Goal: Task Accomplishment & Management: Manage account settings

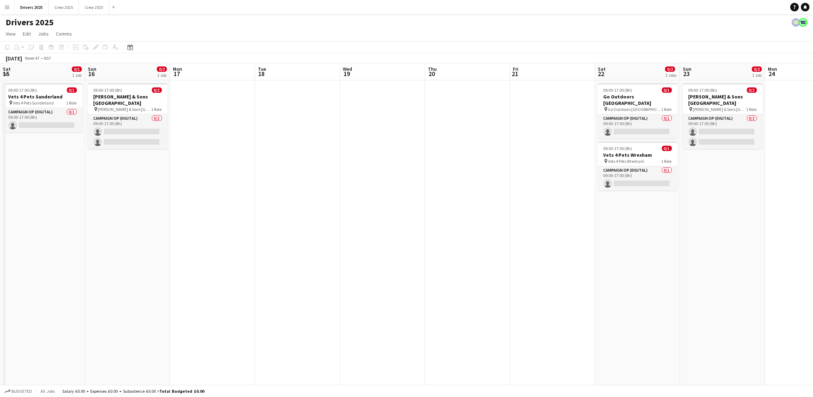
scroll to position [0, 237]
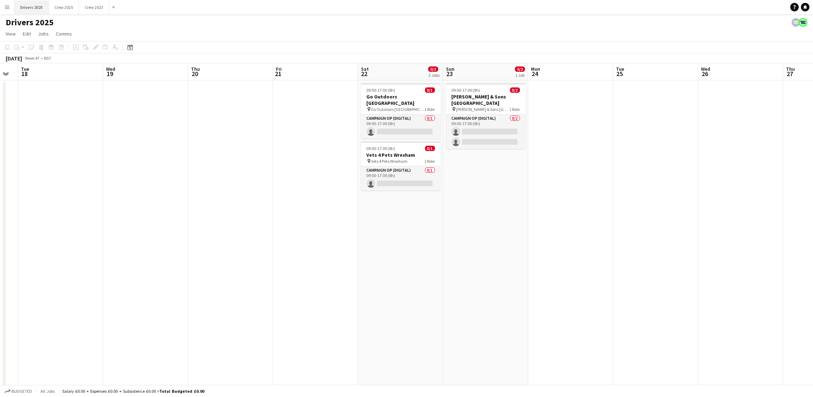
click at [38, 8] on button "Drivers 2025 Close" at bounding box center [32, 7] width 34 height 14
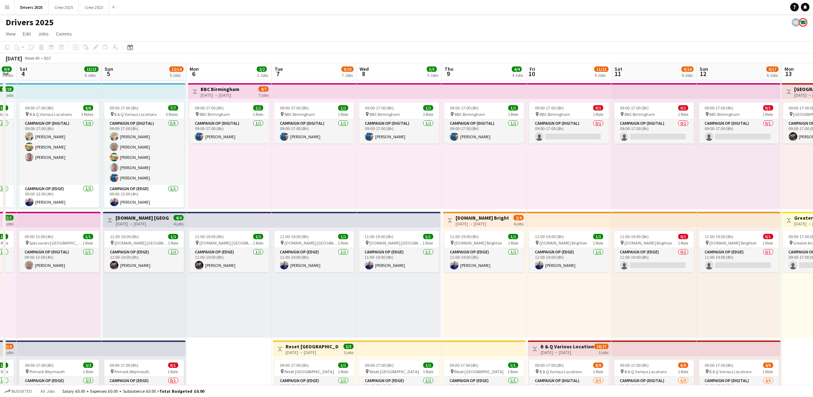
scroll to position [0, 241]
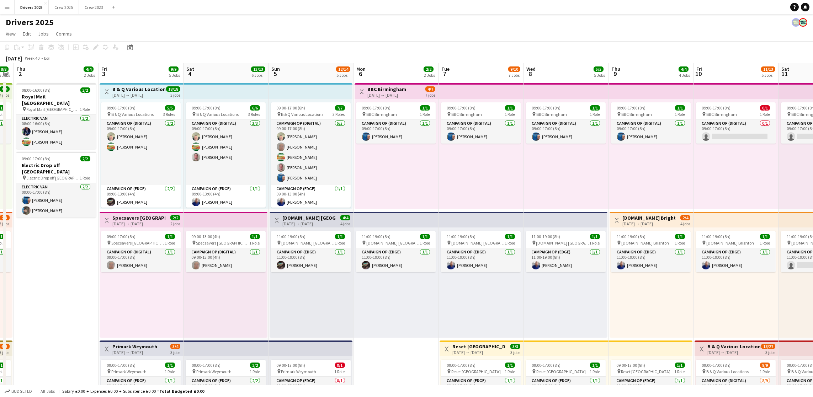
drag, startPoint x: 318, startPoint y: 222, endPoint x: 76, endPoint y: 206, distance: 242.3
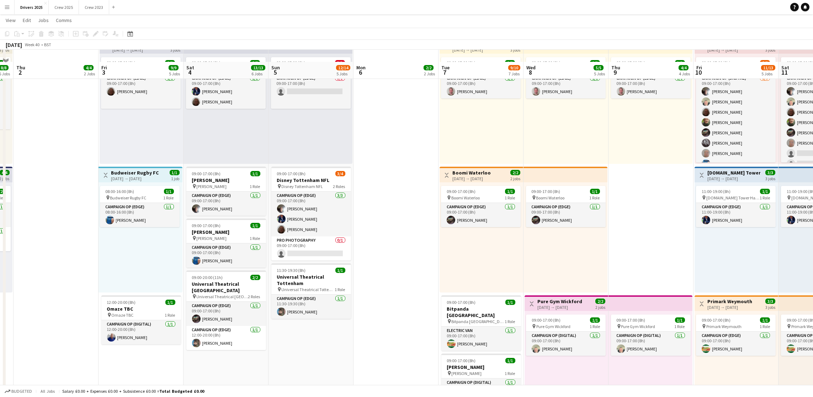
scroll to position [320, 0]
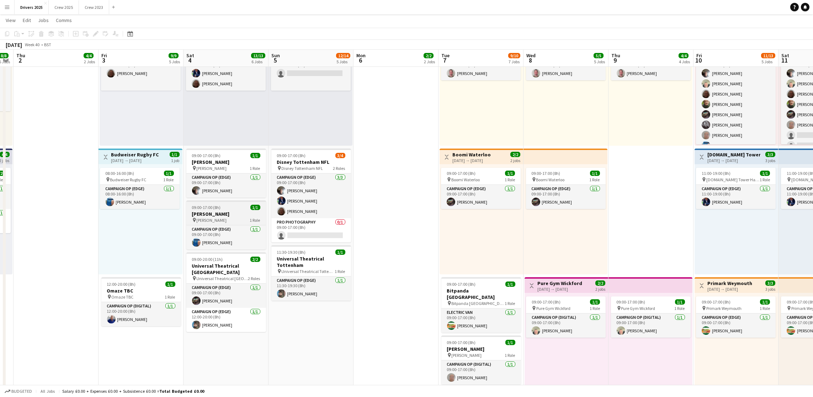
click at [220, 211] on h3 "[PERSON_NAME]" at bounding box center [226, 214] width 80 height 6
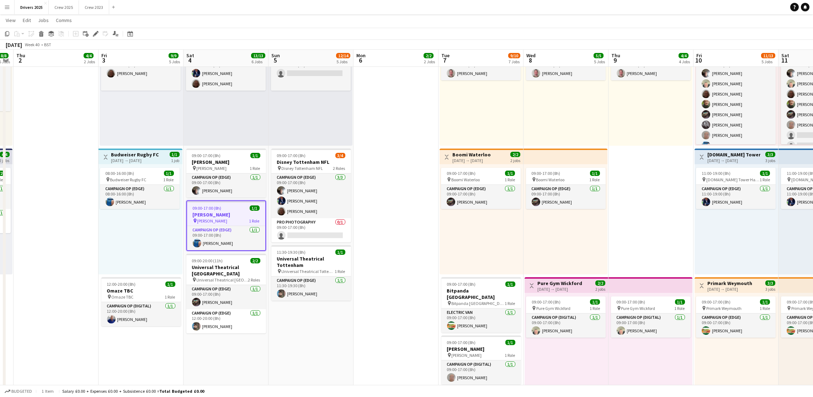
scroll to position [0, 242]
click at [97, 36] on icon "Edit" at bounding box center [96, 34] width 6 height 6
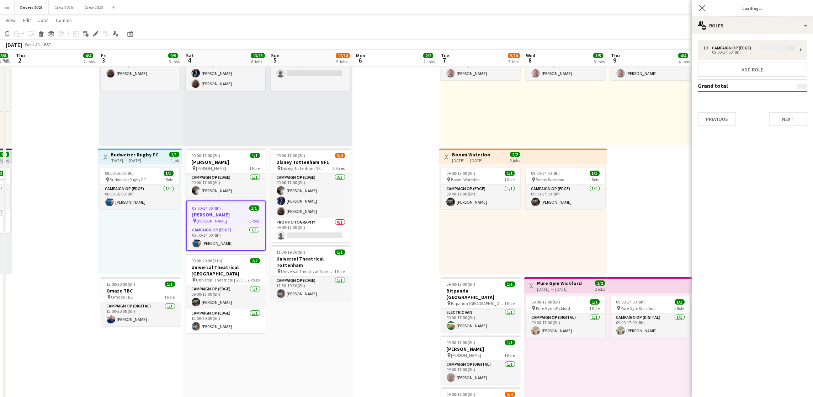
type input "**********"
click at [782, 121] on button "Next" at bounding box center [788, 119] width 38 height 14
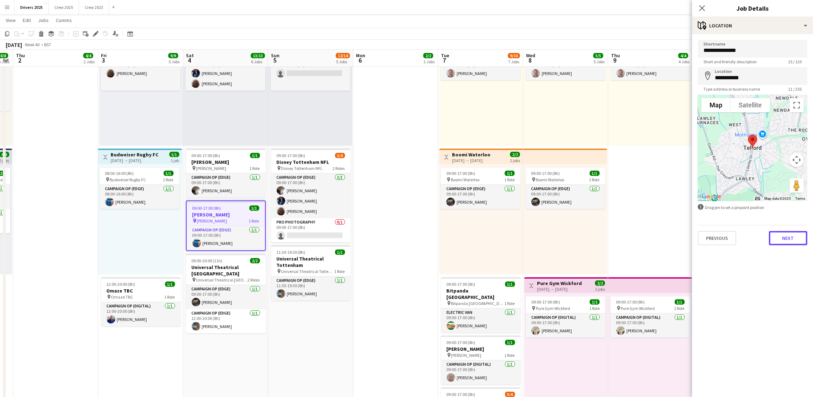
click at [787, 234] on button "Next" at bounding box center [788, 238] width 38 height 14
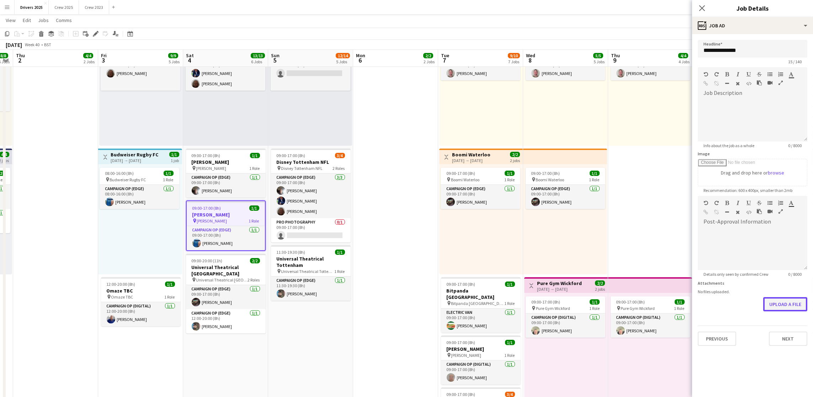
click at [765, 333] on form "**********" at bounding box center [752, 193] width 121 height 306
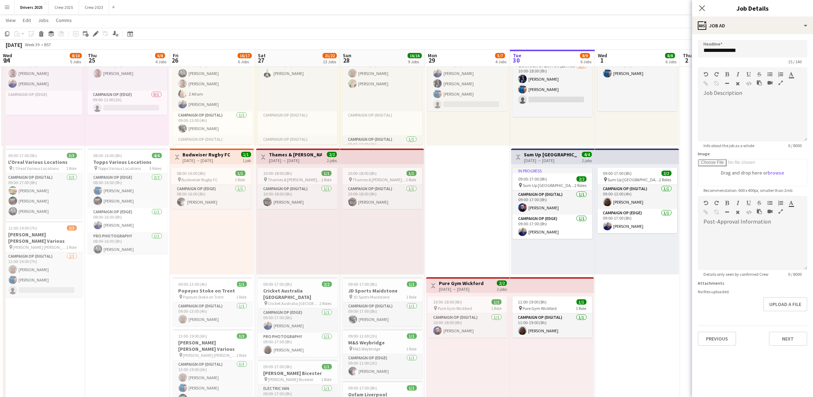
scroll to position [0, 175]
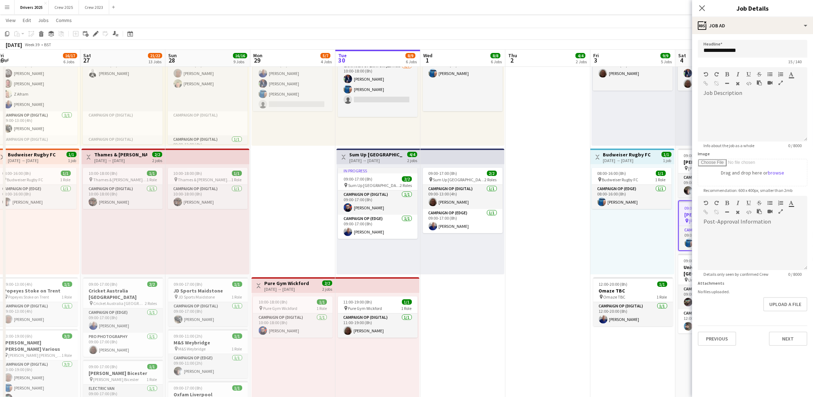
drag, startPoint x: 60, startPoint y: 246, endPoint x: 552, endPoint y: 202, distance: 493.8
click at [552, 202] on app-calendar-viewport "Wed 24 8/10 5 Jobs Thu 25 6/8 4 Jobs Fri 26 16/17 6 Jobs Sat 27 21/22 13 Jobs S…" at bounding box center [406, 304] width 813 height 1193
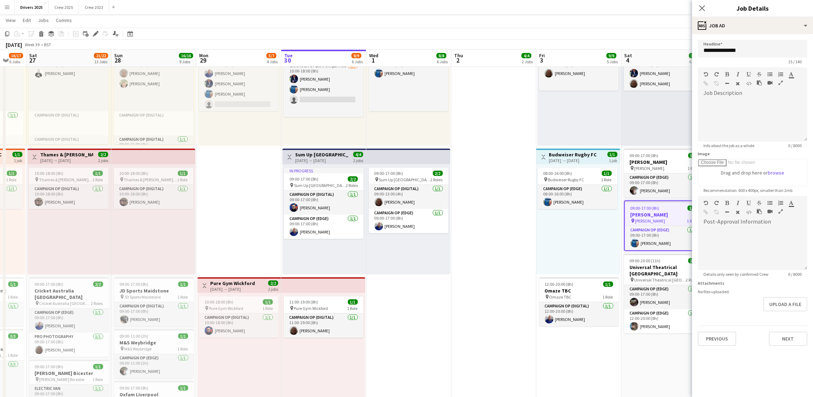
scroll to position [0, 292]
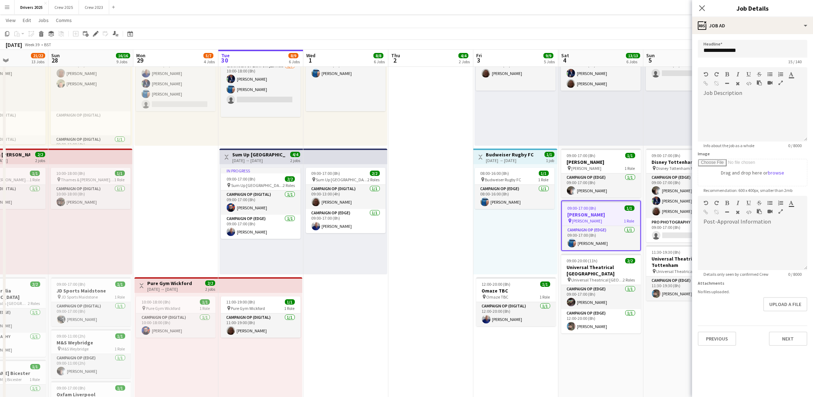
drag, startPoint x: 544, startPoint y: 283, endPoint x: 441, endPoint y: 290, distance: 103.0
click at [441, 290] on app-calendar-viewport "Wed 24 8/10 5 Jobs Thu 25 6/8 4 Jobs Fri 26 16/17 6 Jobs Sat 27 21/22 13 Jobs S…" at bounding box center [406, 304] width 813 height 1193
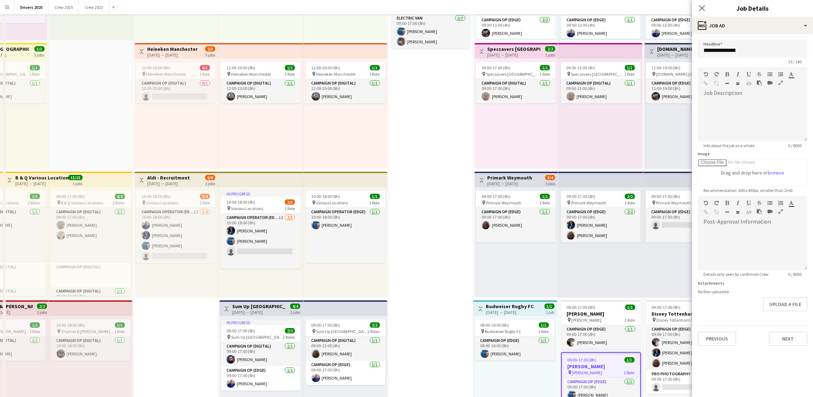
scroll to position [0, 0]
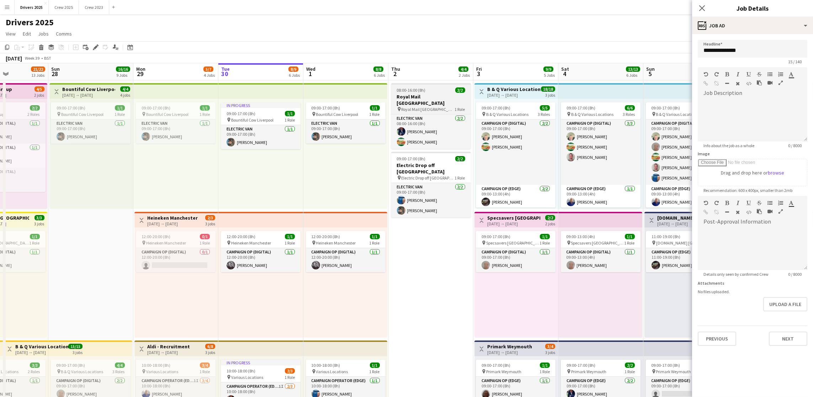
click at [421, 95] on h3 "Royal Mail [GEOGRAPHIC_DATA]" at bounding box center [431, 100] width 80 height 13
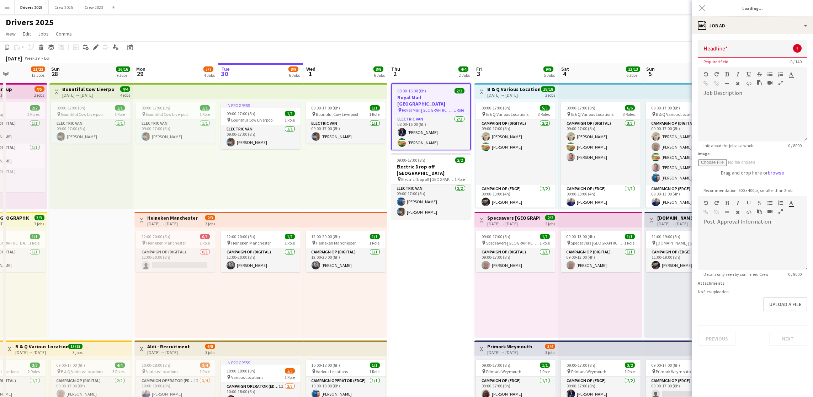
type input "**********"
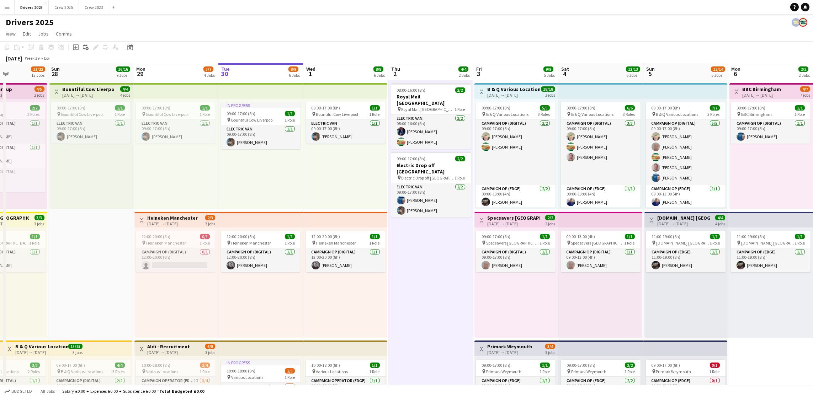
click at [157, 222] on div "[DATE] → [DATE]" at bounding box center [172, 223] width 50 height 5
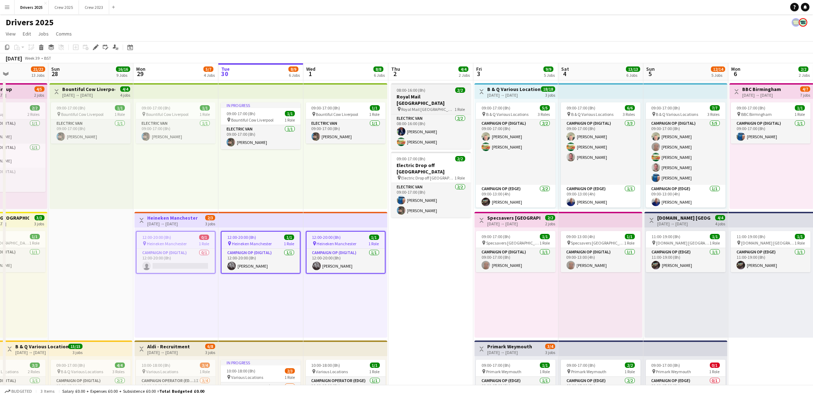
click at [93, 46] on icon "Edit" at bounding box center [96, 47] width 6 height 6
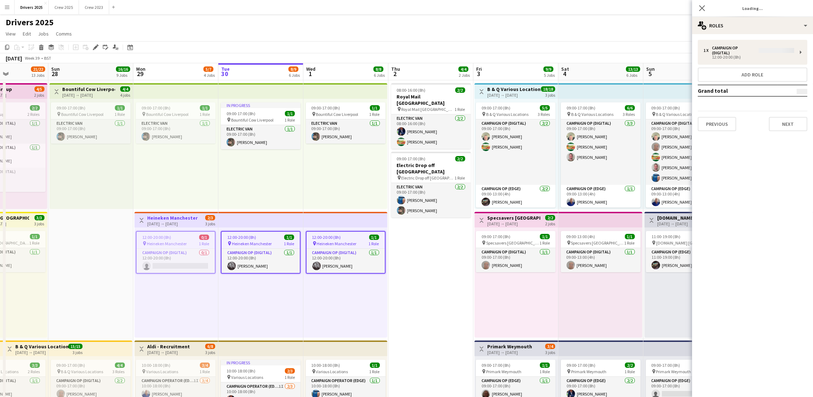
type input "**********"
click at [785, 115] on button "Next" at bounding box center [788, 119] width 38 height 14
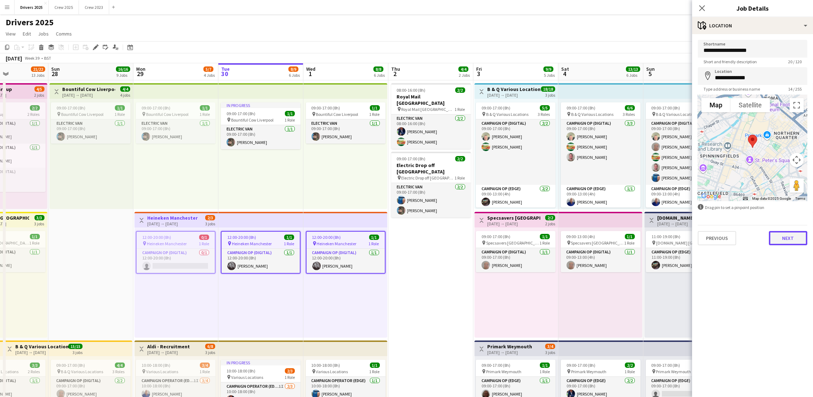
click at [773, 234] on button "Next" at bounding box center [788, 238] width 38 height 14
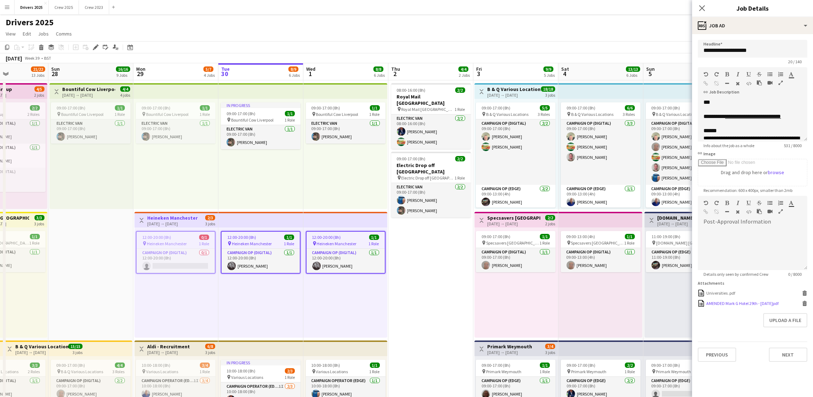
click at [735, 303] on div "AMENDED Mark G Hotel 29th - [DATE]pdf" at bounding box center [742, 303] width 72 height 5
click at [730, 301] on div "AMENDED Mark G Hotel 29th - [DATE]pdf" at bounding box center [742, 303] width 72 height 5
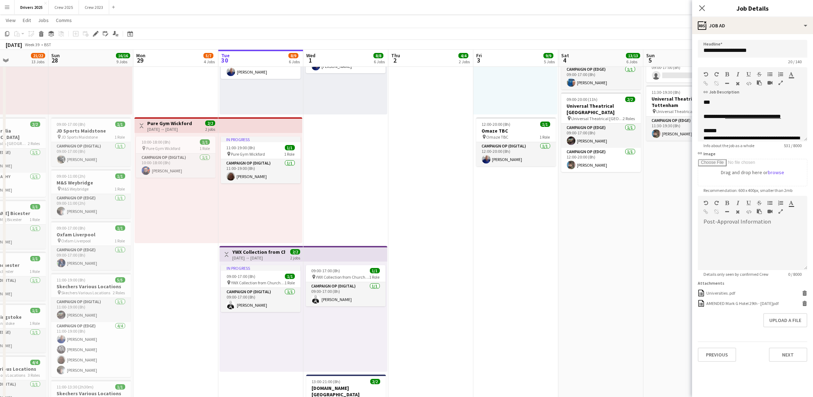
scroll to position [0, 310]
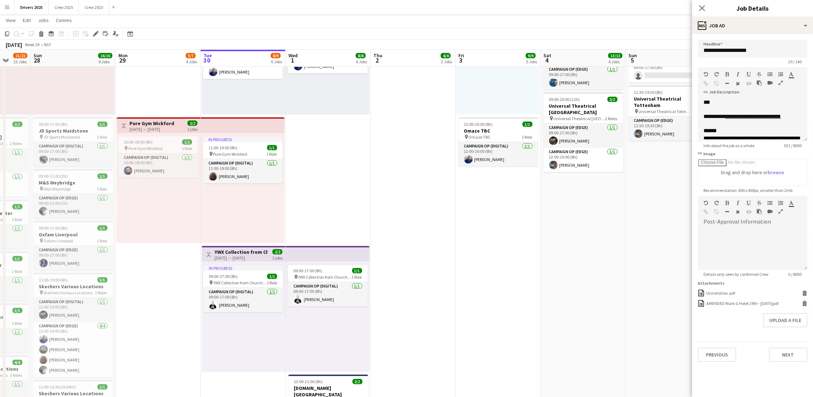
click at [432, 237] on app-calendar-viewport "Wed 24 8/10 5 Jobs Thu 25 6/8 4 Jobs Fri 26 16/17 6 Jobs Sat 27 21/22 13 Jobs S…" at bounding box center [406, 144] width 813 height 1193
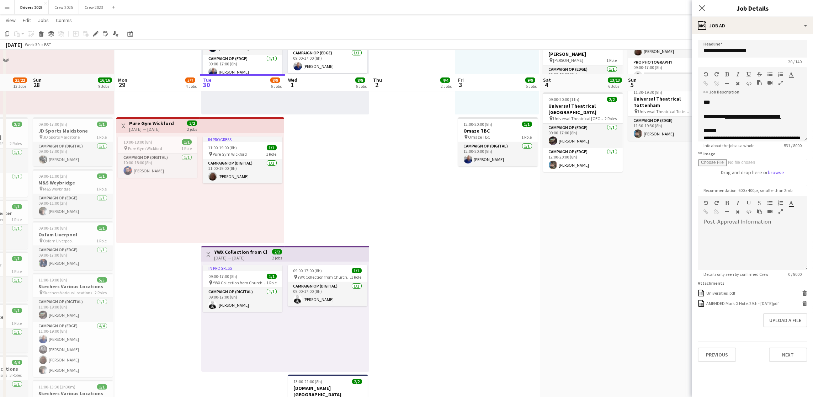
scroll to position [640, 0]
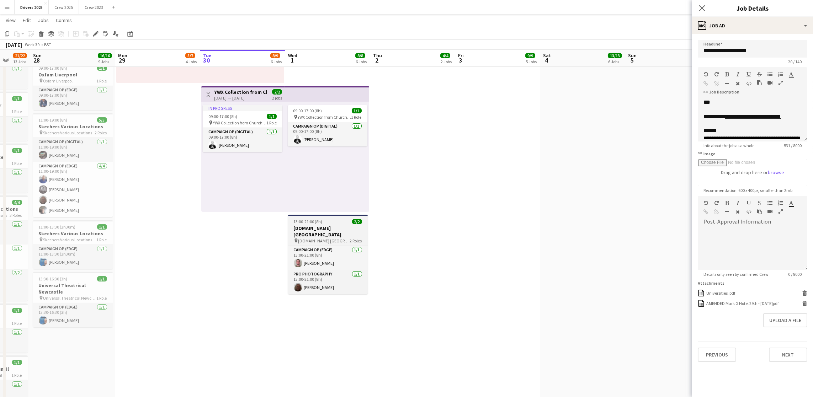
click at [337, 228] on h3 "[DOMAIN_NAME] [GEOGRAPHIC_DATA]" at bounding box center [328, 231] width 80 height 13
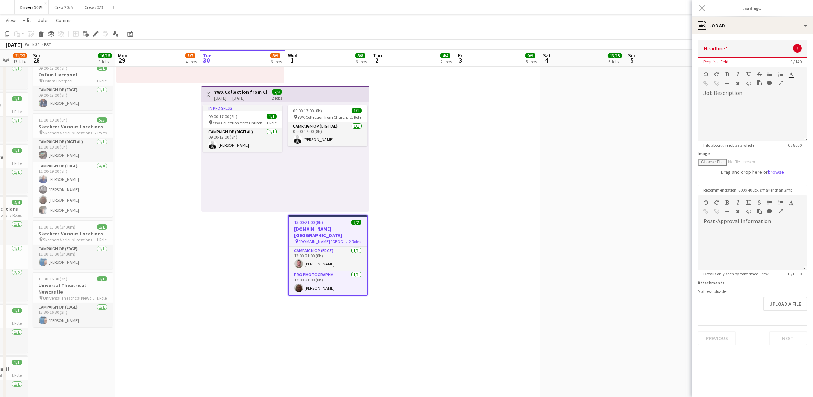
type input "**********"
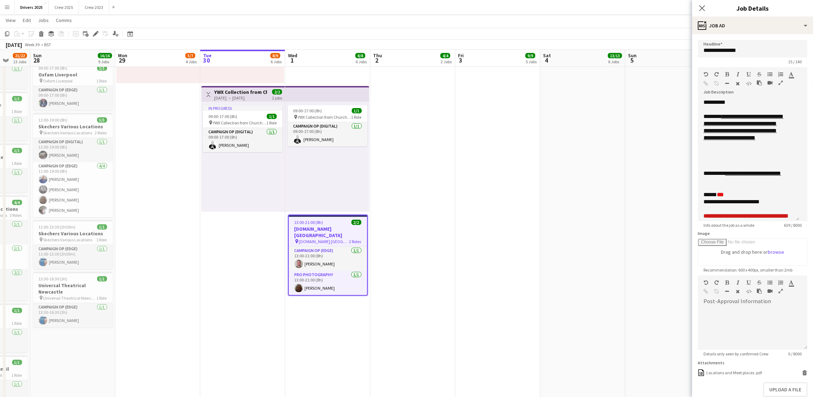
drag, startPoint x: 804, startPoint y: 137, endPoint x: 783, endPoint y: 254, distance: 118.5
click at [783, 221] on div "**********" at bounding box center [748, 160] width 101 height 122
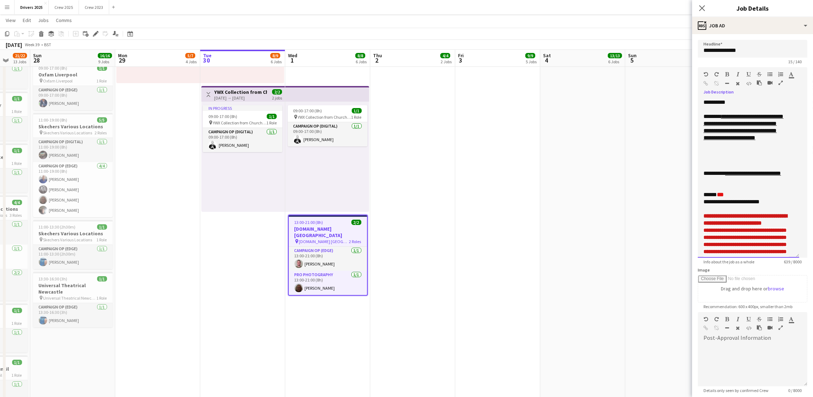
click at [742, 140] on link "**********" at bounding box center [743, 127] width 80 height 27
drag, startPoint x: 766, startPoint y: 167, endPoint x: 704, endPoint y: 134, distance: 70.2
click at [704, 134] on div "**********" at bounding box center [744, 138] width 82 height 50
copy link "**********"
click at [466, 215] on app-date-cell "Toggle View B & Q Various Locations [DATE] → [DATE] 18/18 3 jobs 09:00-17:00 (8…" at bounding box center [497, 10] width 85 height 1141
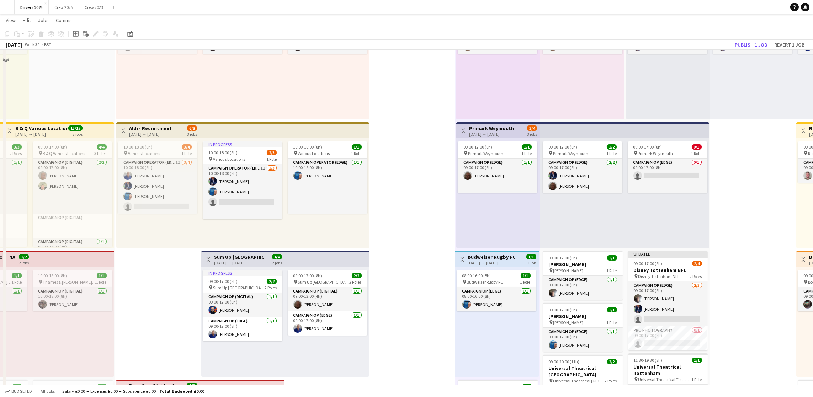
scroll to position [0, 0]
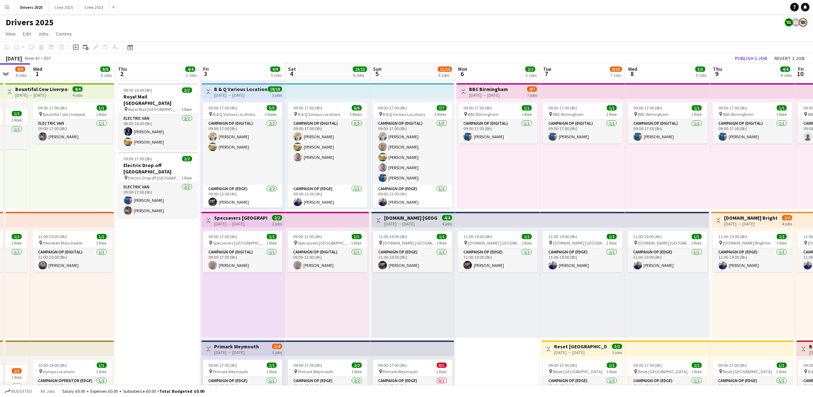
drag, startPoint x: 396, startPoint y: 249, endPoint x: 215, endPoint y: 234, distance: 182.0
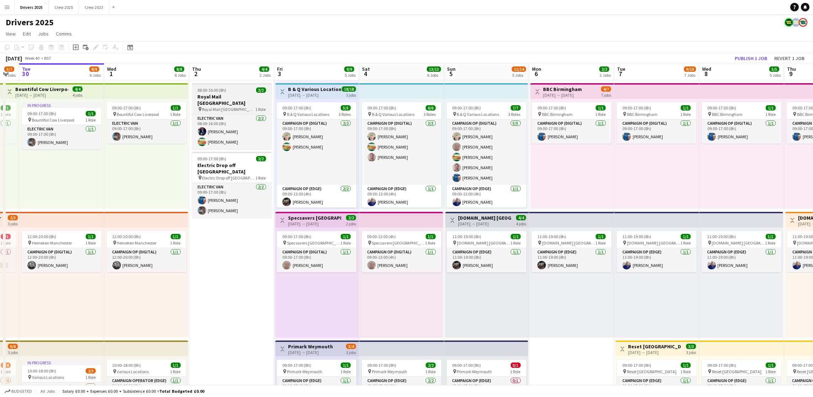
click at [214, 87] on span "08:00-16:00 (8h)" at bounding box center [212, 89] width 29 height 5
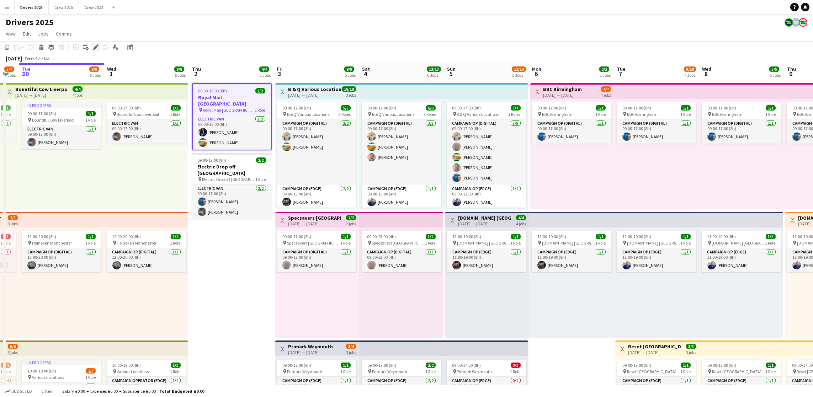
click at [95, 49] on icon "Edit" at bounding box center [96, 47] width 6 height 6
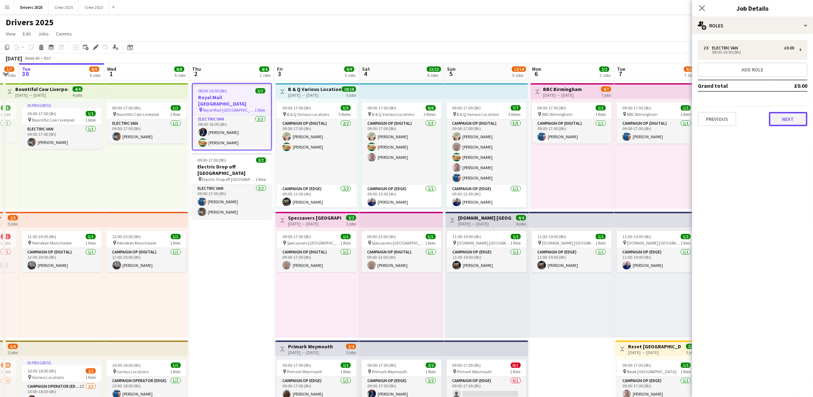
click at [770, 117] on button "Next" at bounding box center [788, 119] width 38 height 14
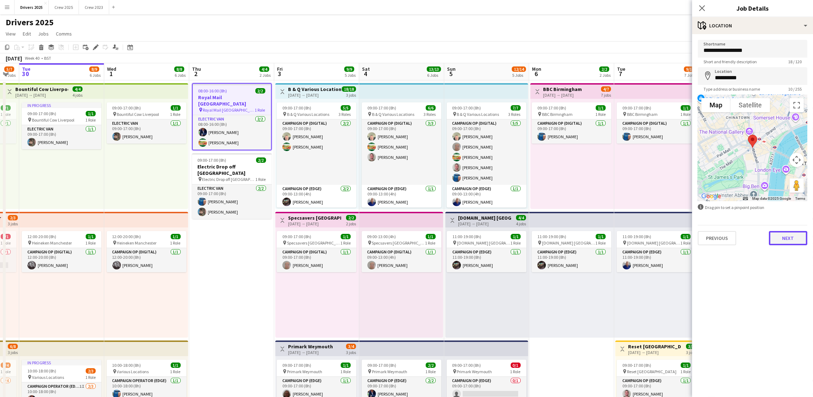
click at [783, 237] on button "Next" at bounding box center [788, 238] width 38 height 14
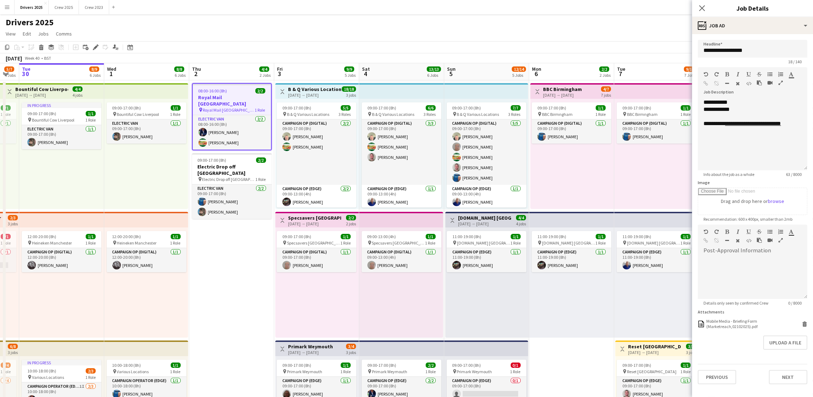
drag, startPoint x: 797, startPoint y: 145, endPoint x: 796, endPoint y: 172, distance: 26.7
click at [796, 172] on app-form-group "**********" at bounding box center [753, 122] width 110 height 110
click at [315, 86] on h3 "B & Q Various Locations" at bounding box center [314, 89] width 53 height 6
type input "**********"
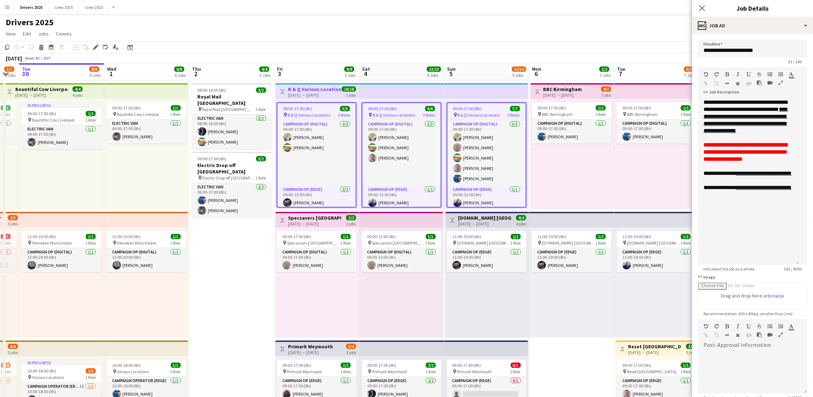
drag, startPoint x: 800, startPoint y: 165, endPoint x: 810, endPoint y: 262, distance: 97.9
click at [810, 262] on mat-expansion-panel "**********" at bounding box center [752, 215] width 121 height 363
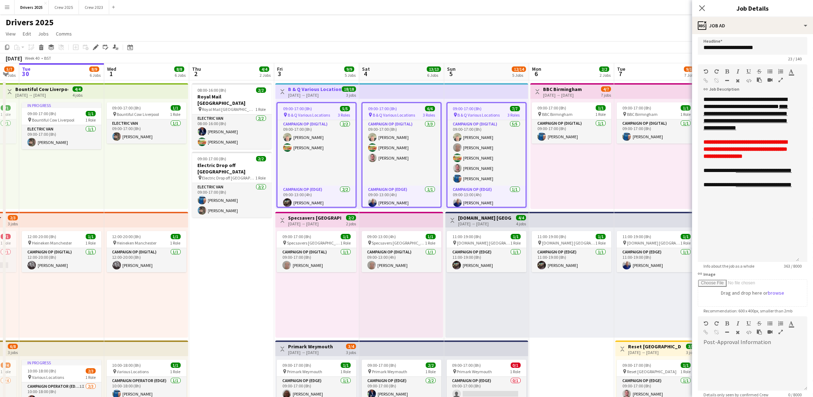
scroll to position [0, 0]
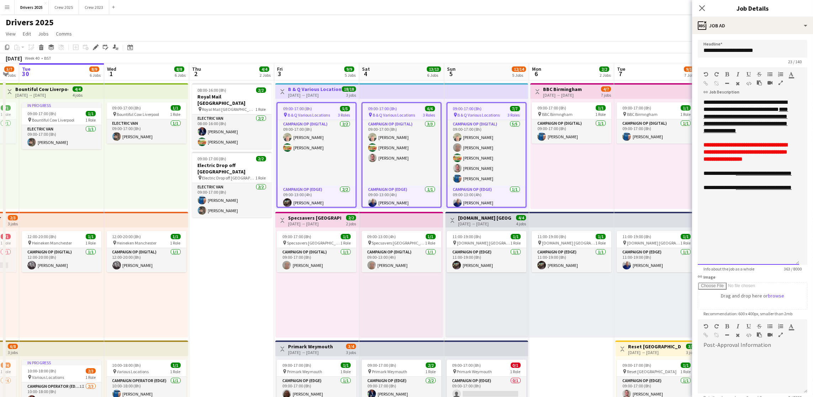
click at [741, 122] on link "**********" at bounding box center [745, 120] width 85 height 27
drag, startPoint x: 741, startPoint y: 147, endPoint x: 706, endPoint y: 124, distance: 41.8
click at [706, 124] on div "**********" at bounding box center [748, 182] width 101 height 166
copy link "**********"
click at [749, 227] on div "**********" at bounding box center [748, 182] width 101 height 166
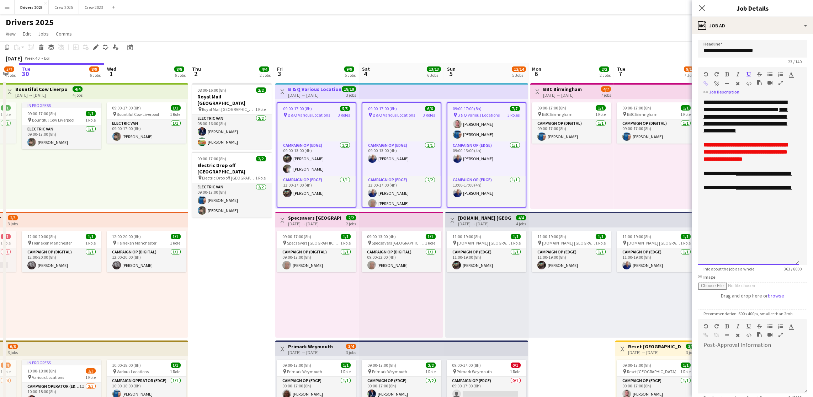
scroll to position [48, 0]
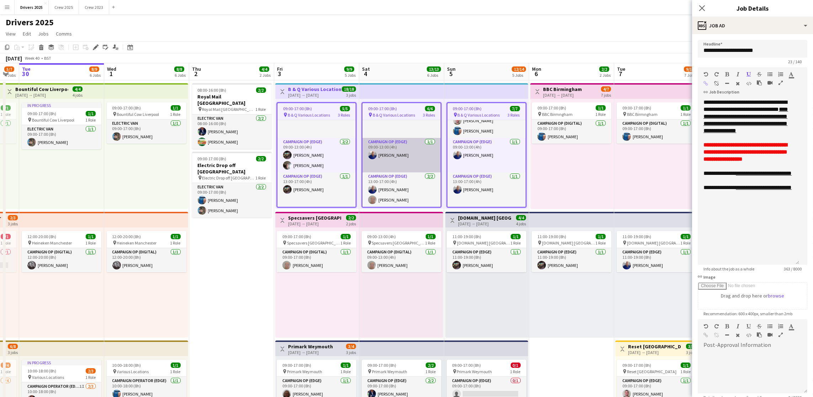
click at [399, 142] on app-card-role "Campaign Op (Edge) [DATE] 09:00-13:00 (4h) [PERSON_NAME]" at bounding box center [401, 155] width 78 height 34
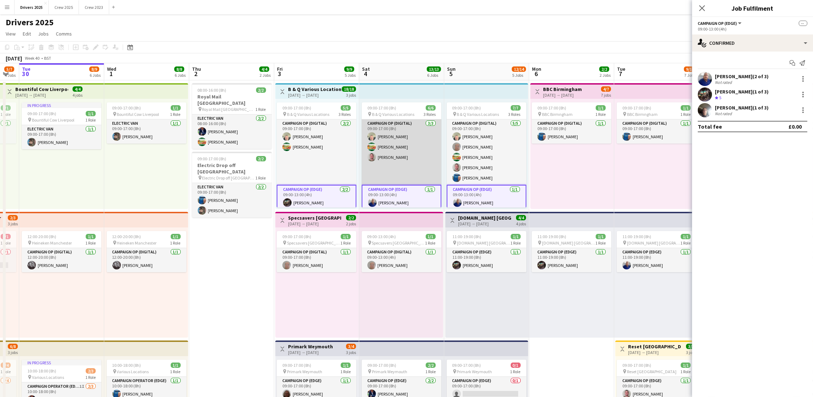
scroll to position [0, 0]
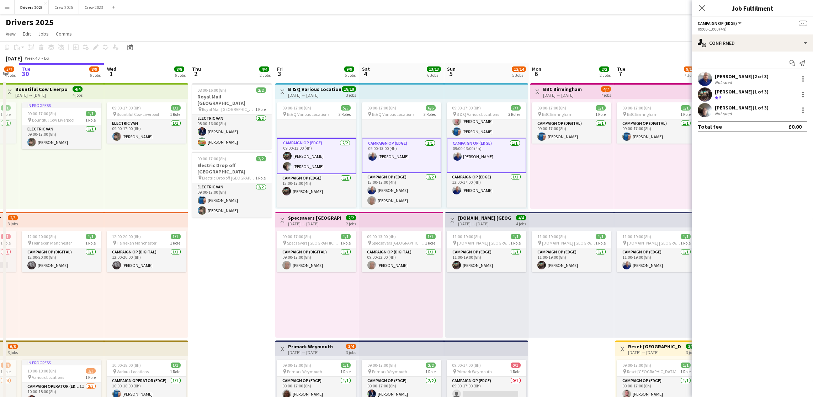
click at [393, 141] on app-card-role "Campaign Op (Edge) [DATE] 09:00-13:00 (4h) [PERSON_NAME]" at bounding box center [402, 156] width 80 height 34
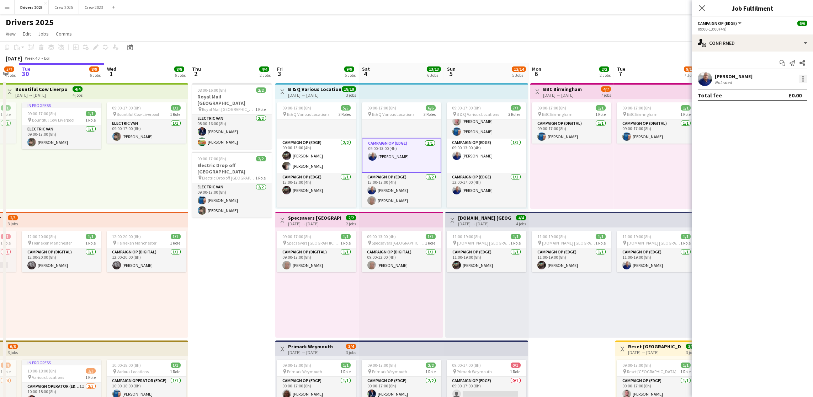
click at [804, 76] on div at bounding box center [803, 79] width 9 height 9
click at [781, 144] on span "Remove" at bounding box center [779, 143] width 44 height 6
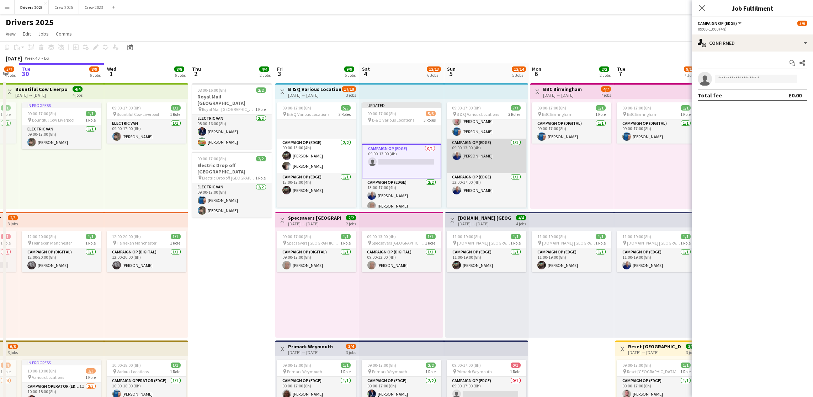
click at [483, 161] on app-card-role "Campaign Op (Edge) [DATE] 09:00-13:00 (4h) [PERSON_NAME]" at bounding box center [487, 156] width 80 height 34
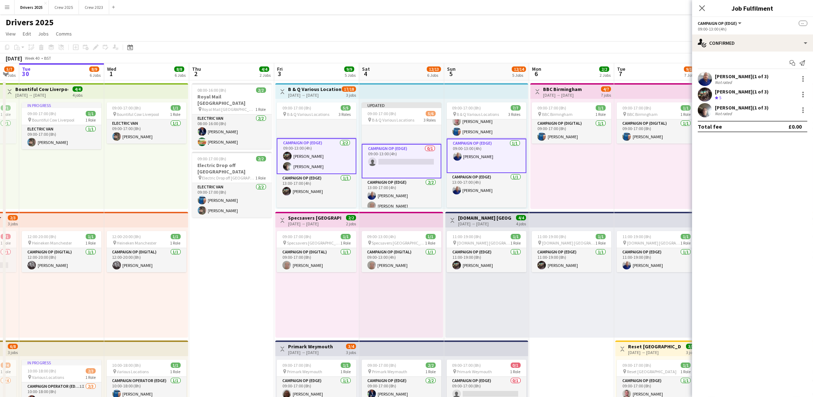
click at [485, 156] on app-card-role "Campaign Op (Edge) [DATE] 09:00-13:00 (4h) [PERSON_NAME]" at bounding box center [487, 156] width 80 height 34
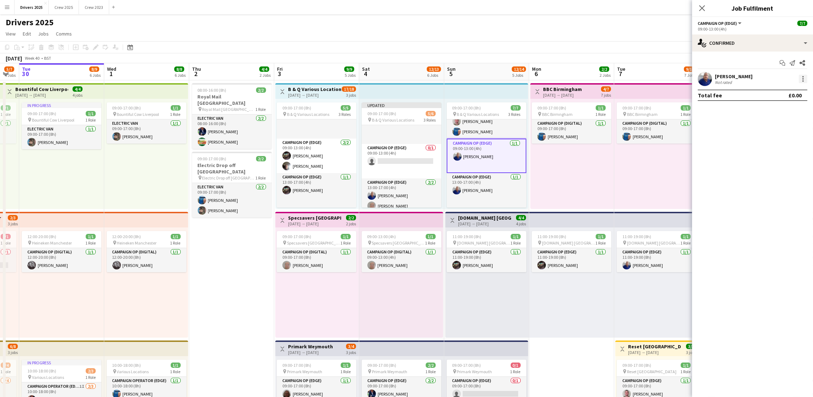
click at [802, 78] on div at bounding box center [803, 79] width 9 height 9
click at [771, 143] on span "Remove" at bounding box center [767, 143] width 21 height 6
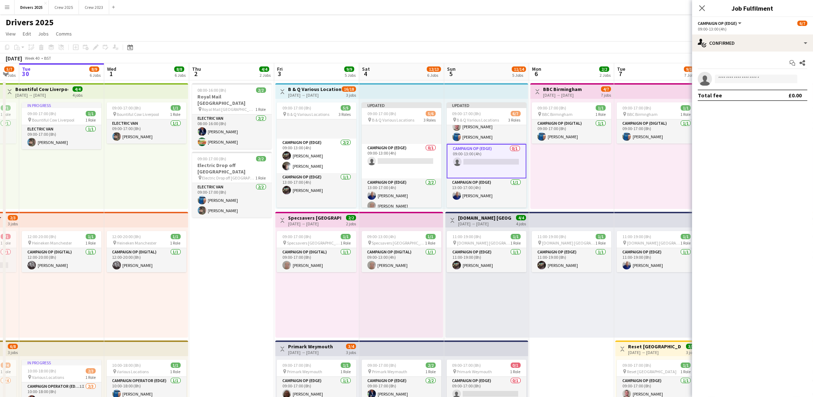
click at [556, 176] on div "09:00-17:00 (8h) 1/1 pin BBC Birmngham 1 Role Campaign Op (Digital) [DATE] 09:0…" at bounding box center [572, 154] width 84 height 110
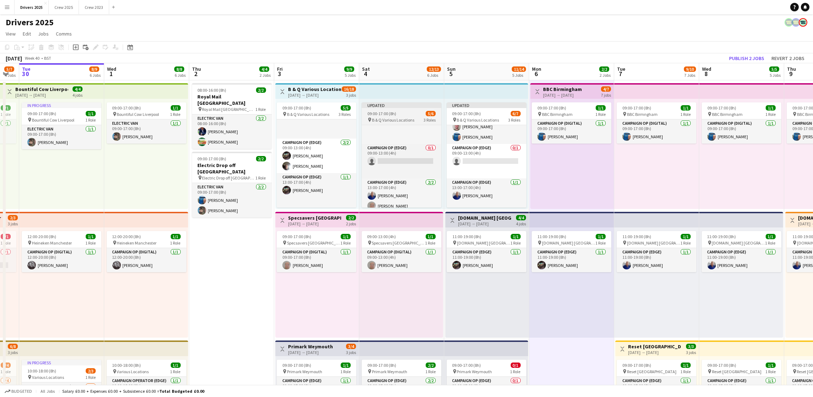
click at [390, 114] on span "09:00-17:00 (8h)" at bounding box center [381, 113] width 29 height 5
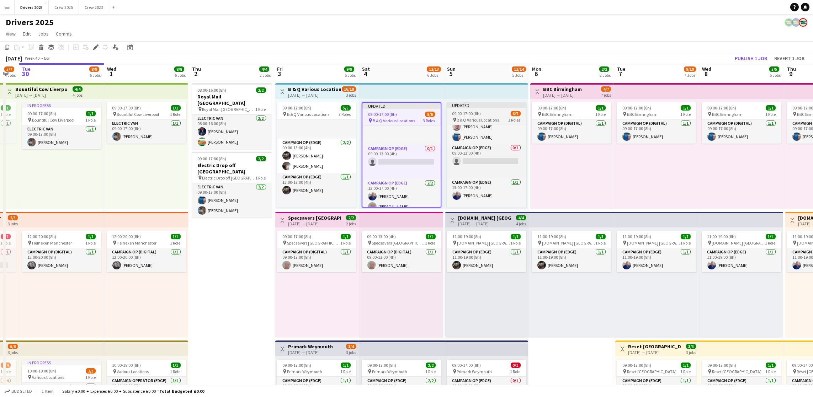
click at [459, 115] on span "09:00-17:00 (8h)" at bounding box center [466, 113] width 29 height 5
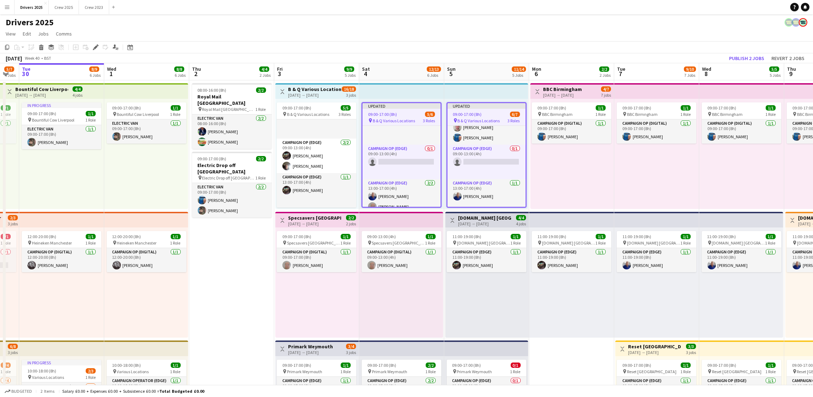
click at [93, 48] on icon "Edit" at bounding box center [96, 47] width 6 height 6
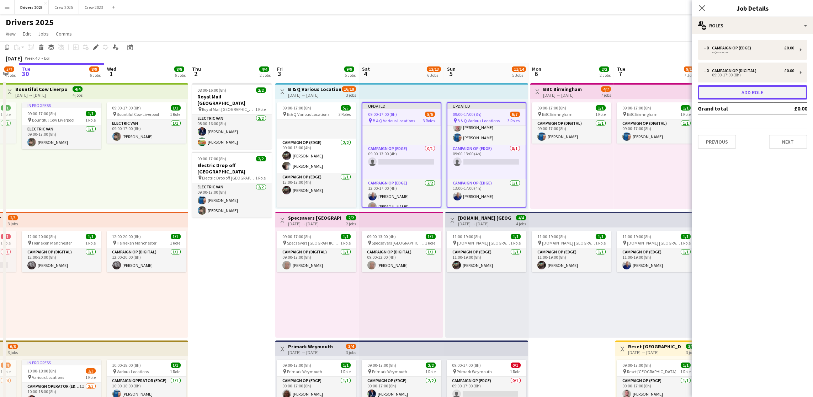
click at [717, 93] on button "Add role" at bounding box center [753, 92] width 110 height 14
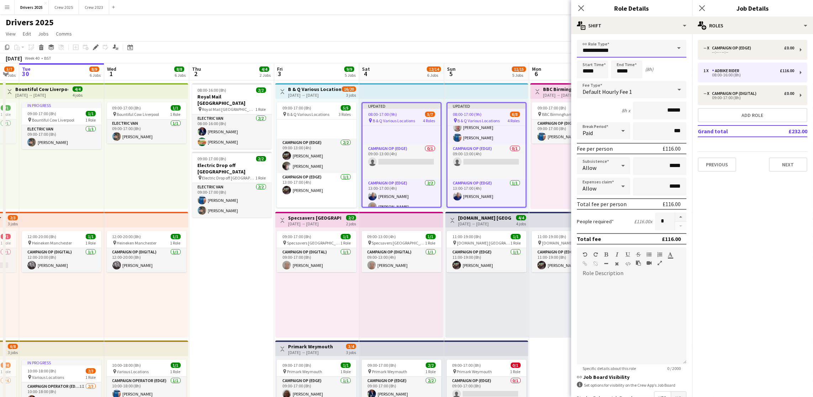
click at [623, 51] on input "**********" at bounding box center [632, 49] width 110 height 18
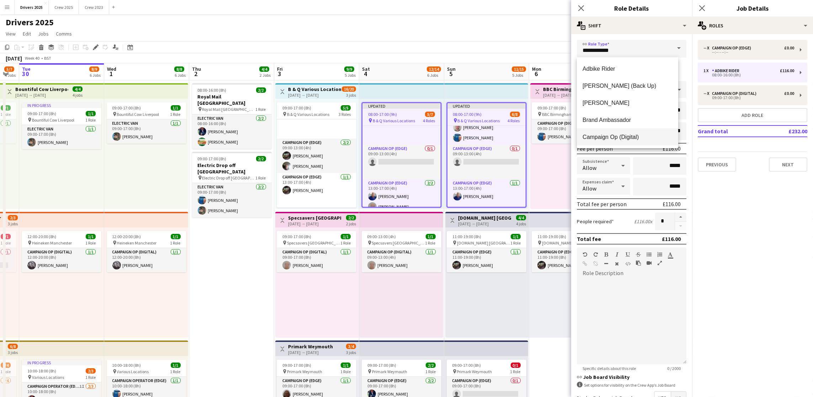
click at [638, 141] on mat-option "Campaign Op (Digital)" at bounding box center [627, 136] width 101 height 17
type input "**********"
type input "*****"
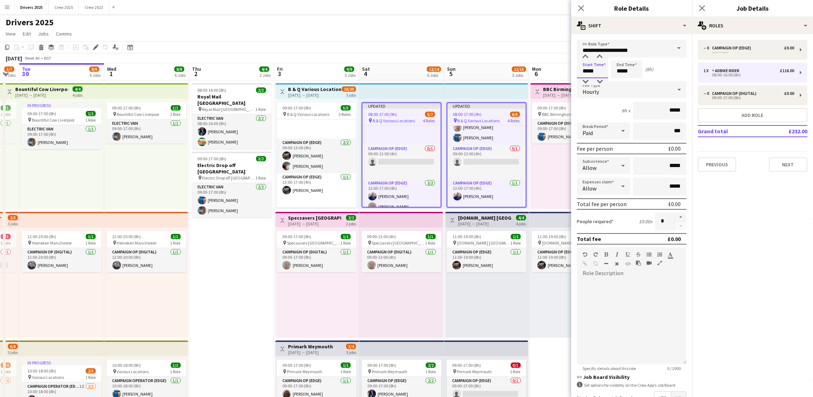
drag, startPoint x: 595, startPoint y: 73, endPoint x: 440, endPoint y: 68, distance: 155.5
type input "*****"
click at [593, 90] on span "Hourly" at bounding box center [590, 91] width 16 height 7
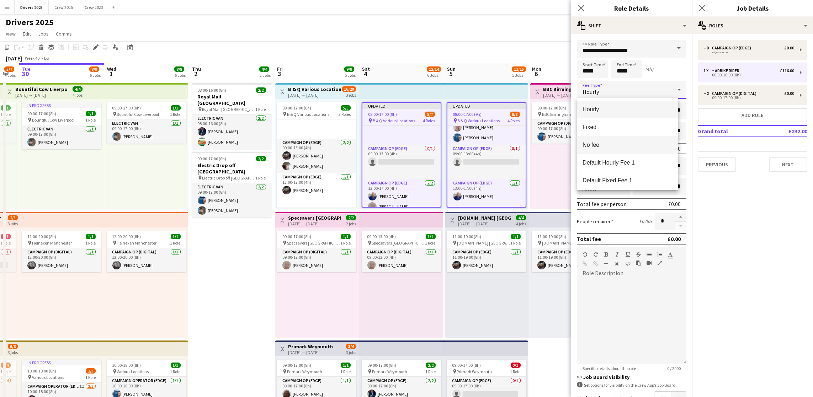
click at [598, 143] on span "No fee" at bounding box center [627, 145] width 90 height 7
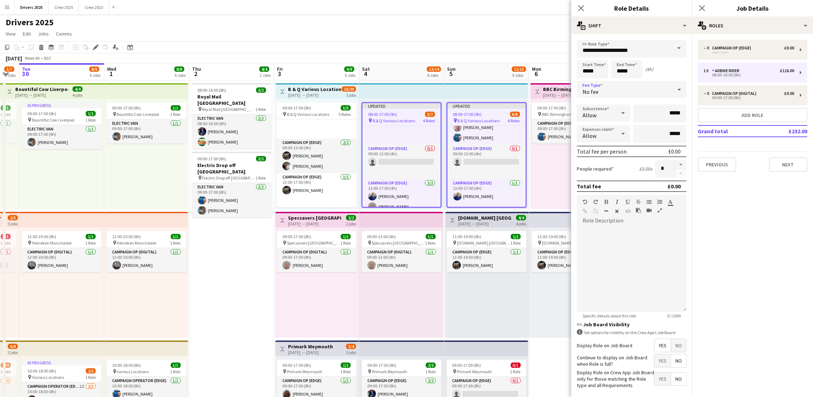
click at [671, 352] on span "No" at bounding box center [678, 345] width 15 height 13
click at [785, 161] on button "Next" at bounding box center [788, 165] width 38 height 14
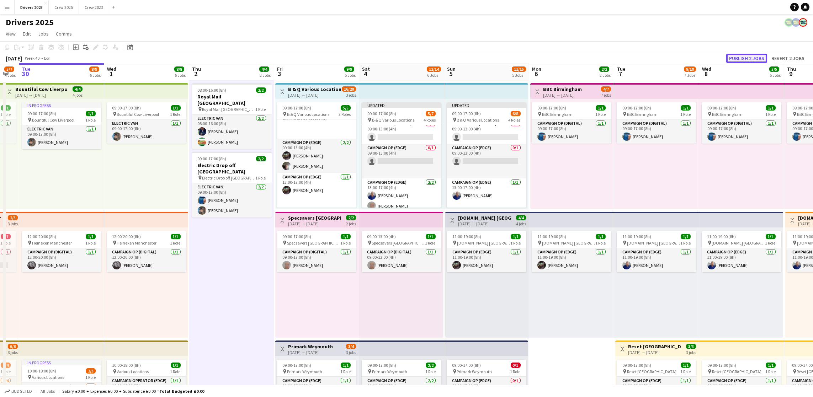
click at [745, 59] on button "Publish 2 jobs" at bounding box center [746, 58] width 41 height 9
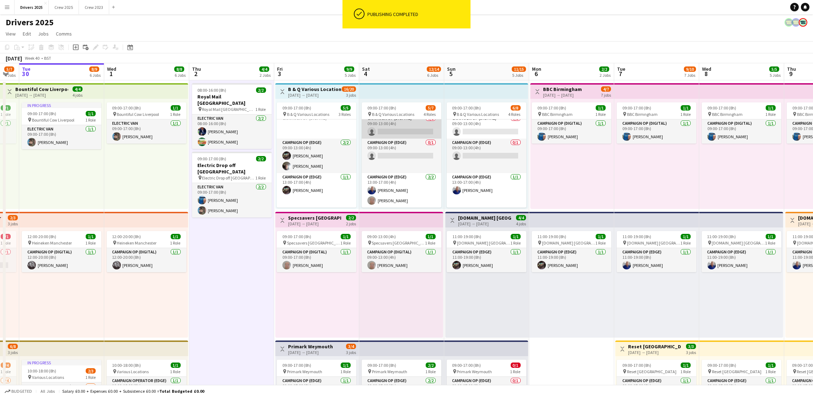
click at [403, 134] on app-card-role "Campaign Op (Digital) 0/1 09:00-13:00 (4h) single-neutral-actions" at bounding box center [402, 127] width 80 height 24
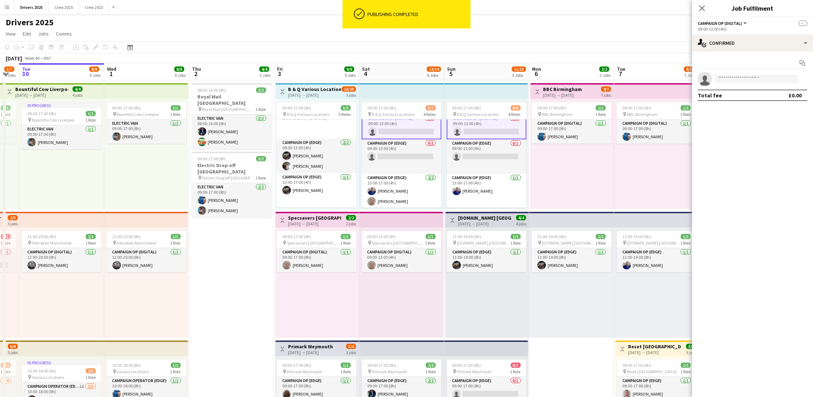
click at [472, 131] on app-card-role "Campaign Op (Digital) 0/1 09:00-13:00 (4h) single-neutral-actions" at bounding box center [487, 127] width 80 height 26
click at [472, 131] on app-card-role "Campaign Op (Digital) 0/1 09:00-13:00 (4h) single-neutral-actions" at bounding box center [487, 127] width 80 height 24
click at [743, 79] on input at bounding box center [756, 79] width 83 height 9
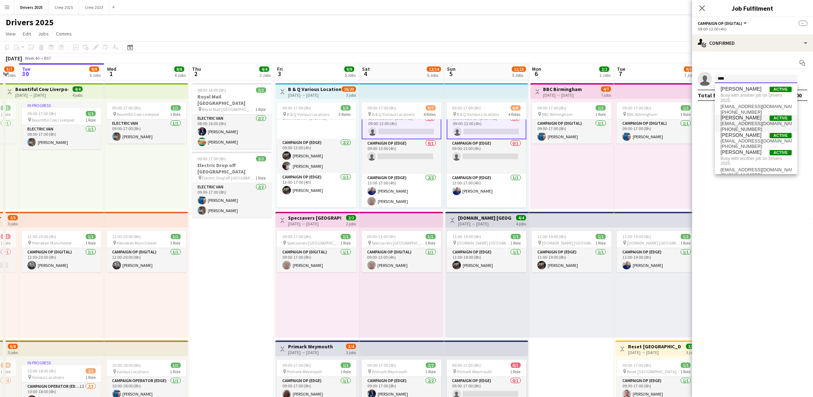
type input "****"
click at [741, 121] on span "[EMAIL_ADDRESS][DOMAIN_NAME]" at bounding box center [755, 124] width 71 height 6
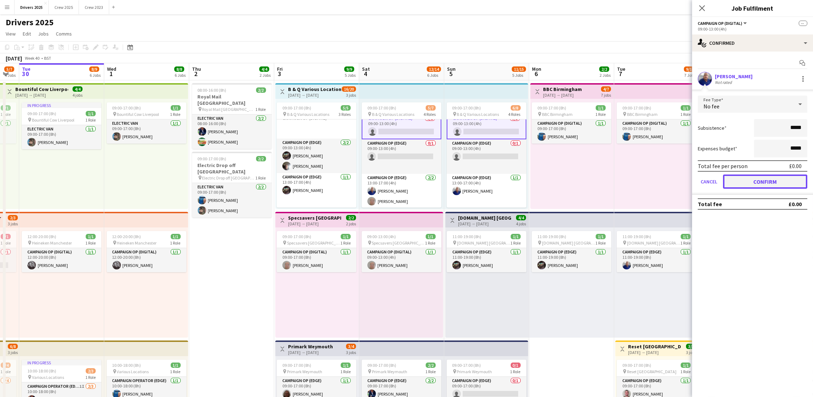
click at [756, 181] on button "Confirm" at bounding box center [765, 182] width 84 height 14
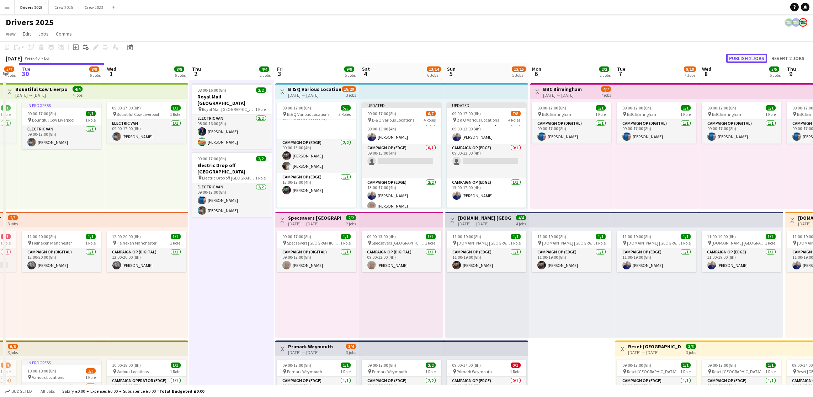
click at [733, 56] on button "Publish 2 jobs" at bounding box center [746, 58] width 41 height 9
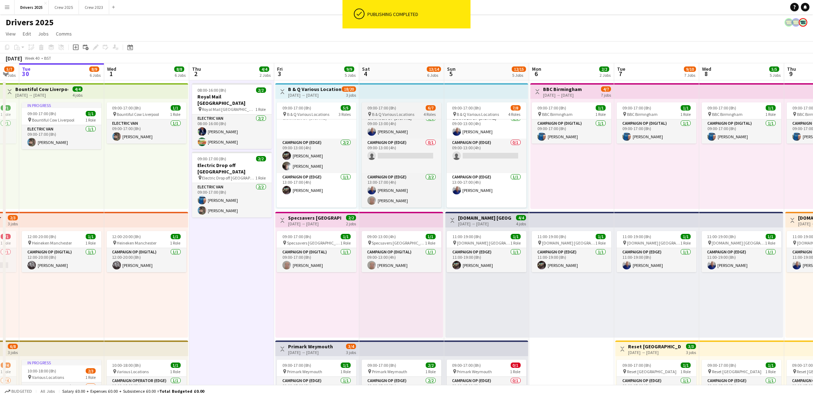
click at [394, 113] on span "B & Q Various Locations" at bounding box center [393, 114] width 42 height 5
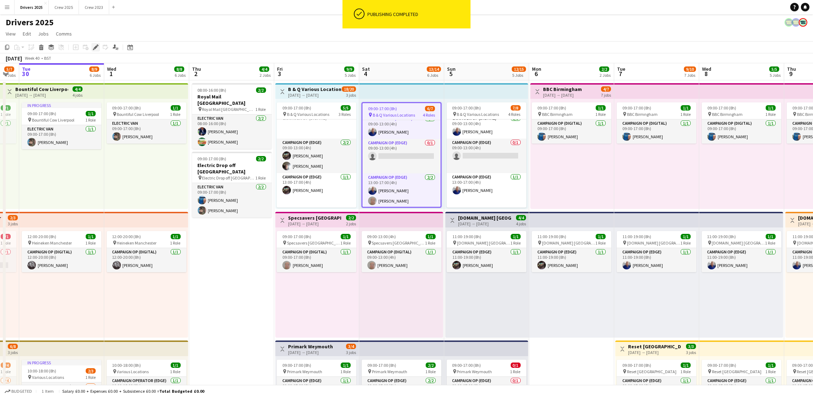
click at [95, 49] on icon "Edit" at bounding box center [96, 47] width 6 height 6
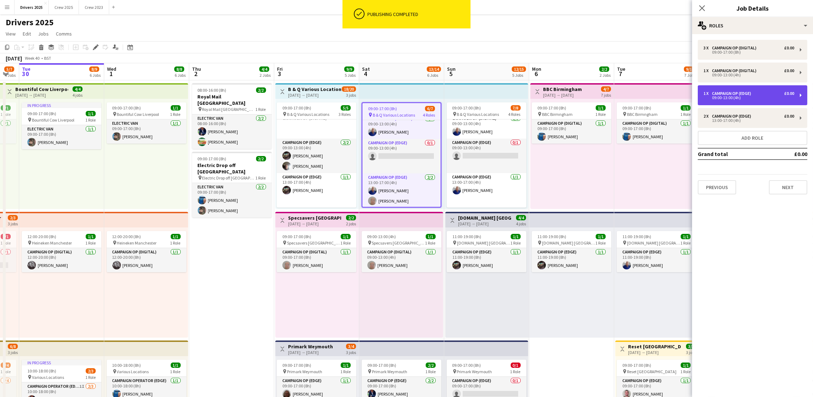
click at [728, 96] on div "09:00-13:00 (4h)" at bounding box center [748, 98] width 91 height 4
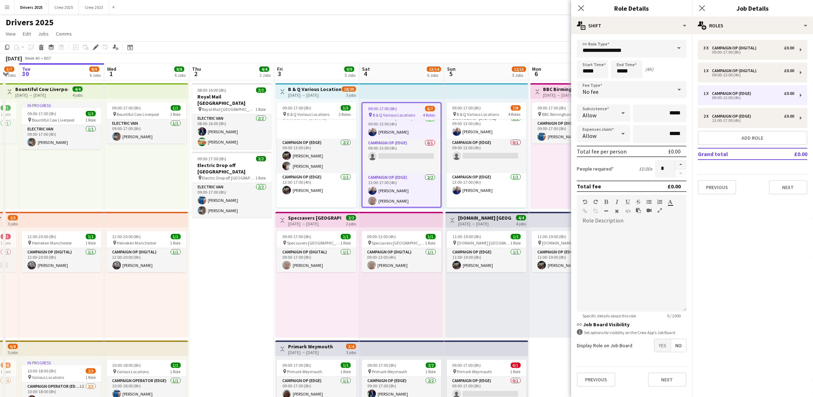
click at [679, 47] on span at bounding box center [678, 48] width 15 height 17
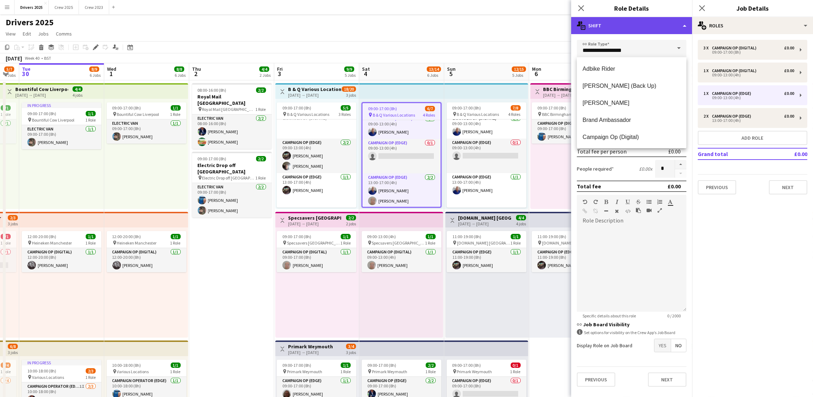
click at [683, 26] on div "multiple-actions-text Shift" at bounding box center [631, 25] width 121 height 17
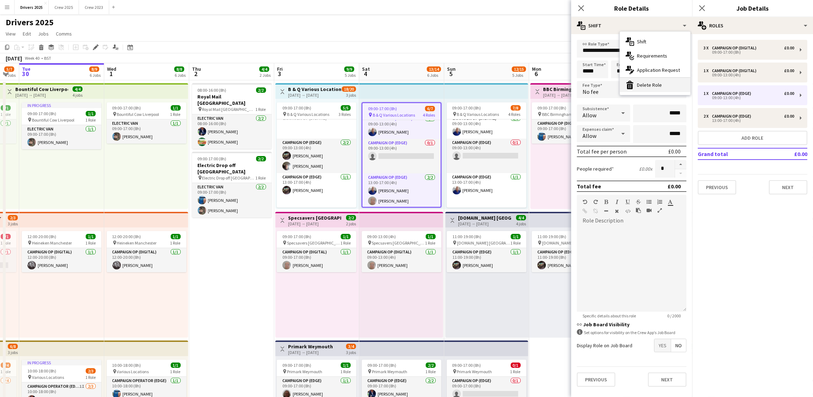
click at [638, 85] on div "bin-2 Delete Role" at bounding box center [655, 85] width 70 height 14
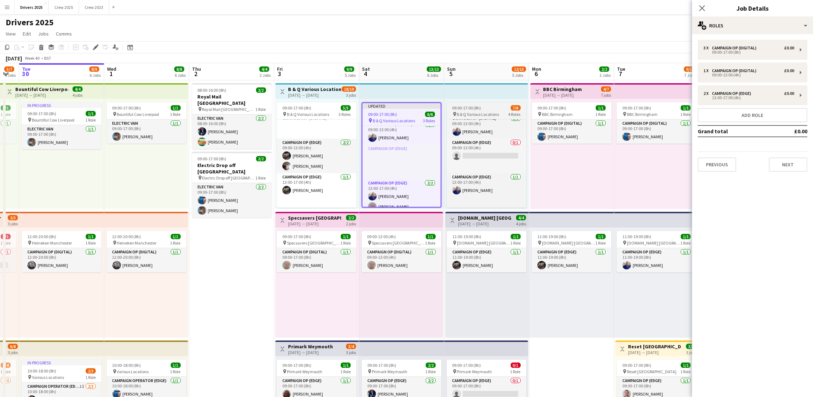
click at [489, 105] on div "09:00-17:00 (8h) 7/8" at bounding box center [487, 107] width 80 height 5
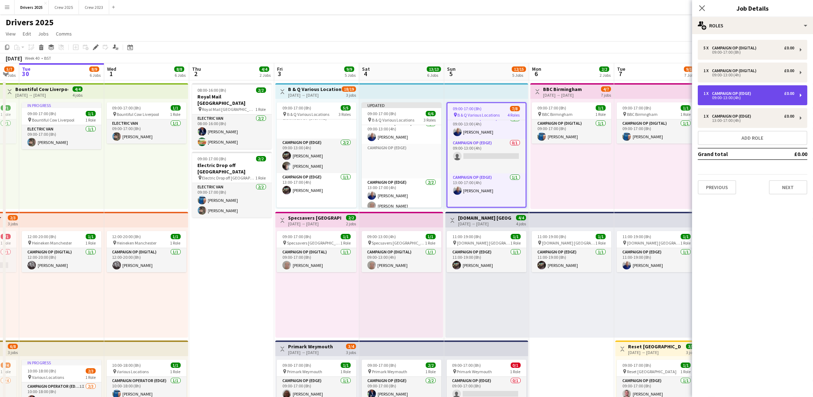
click at [767, 92] on div "1 x Campaign Op (Edge) £0.00" at bounding box center [748, 93] width 91 height 5
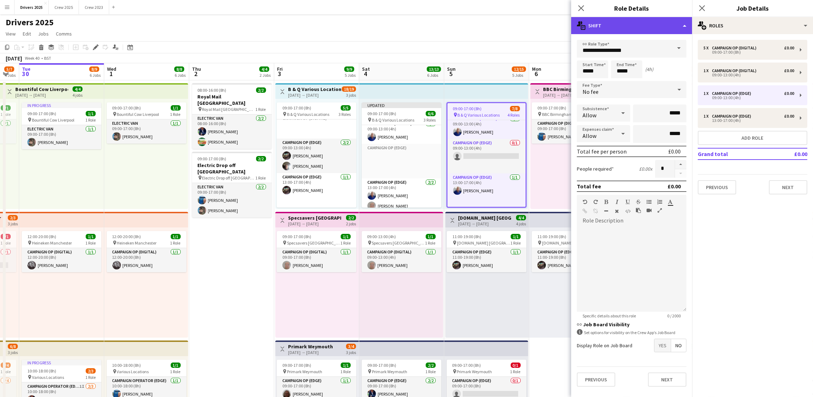
click at [679, 27] on div "multiple-actions-text Shift" at bounding box center [631, 25] width 121 height 17
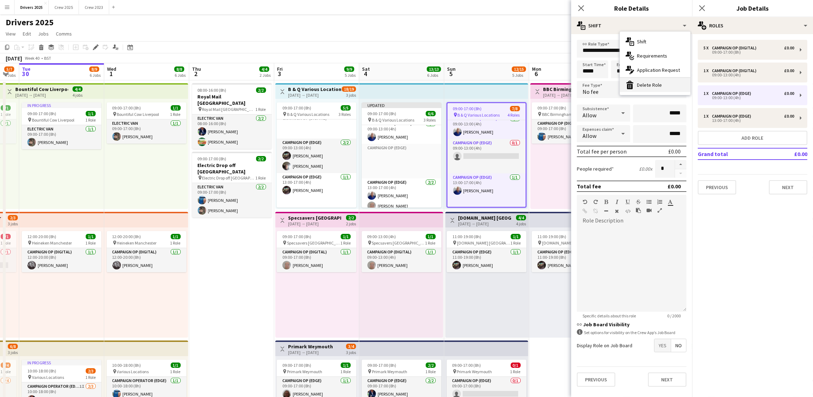
click at [663, 86] on div "bin-2 Delete Role" at bounding box center [655, 85] width 70 height 14
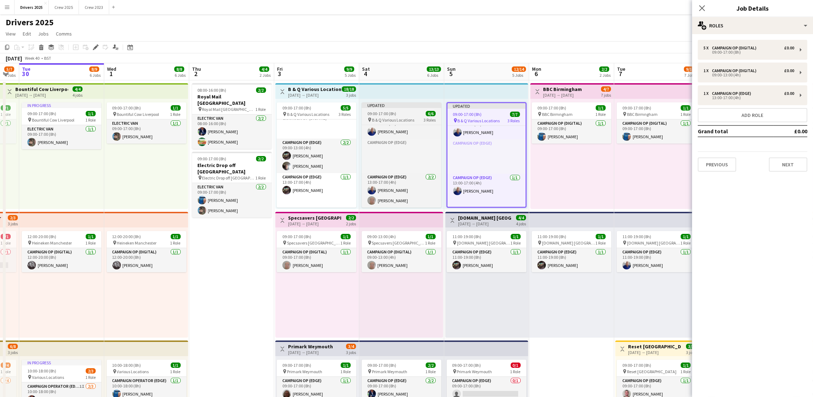
click at [389, 116] on span "09:00-17:00 (8h)" at bounding box center [381, 113] width 29 height 5
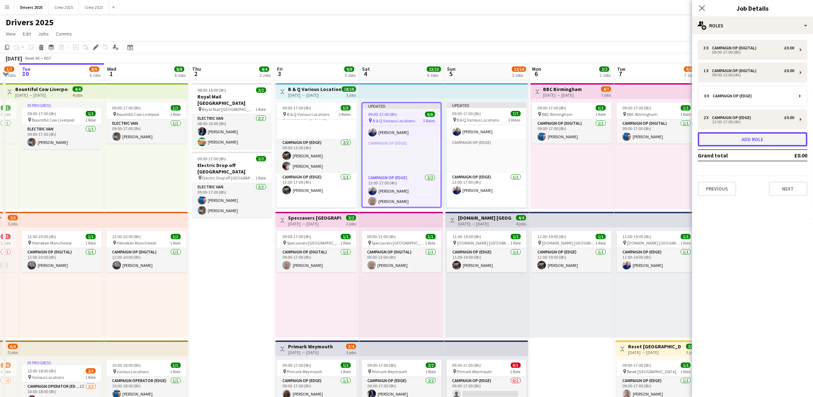
click at [747, 134] on button "Add role" at bounding box center [753, 139] width 110 height 14
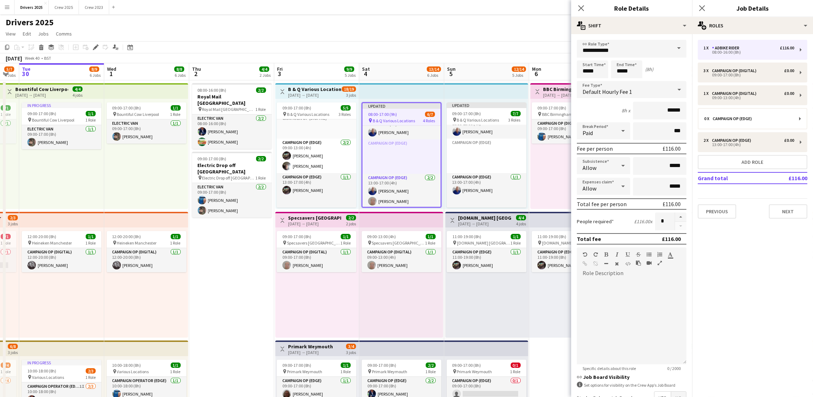
click at [676, 49] on span at bounding box center [678, 48] width 15 height 17
click at [616, 135] on span "Campaign Op (Digital)" at bounding box center [627, 137] width 90 height 7
type input "**********"
type input "*****"
drag, startPoint x: 600, startPoint y: 71, endPoint x: 513, endPoint y: 68, distance: 87.2
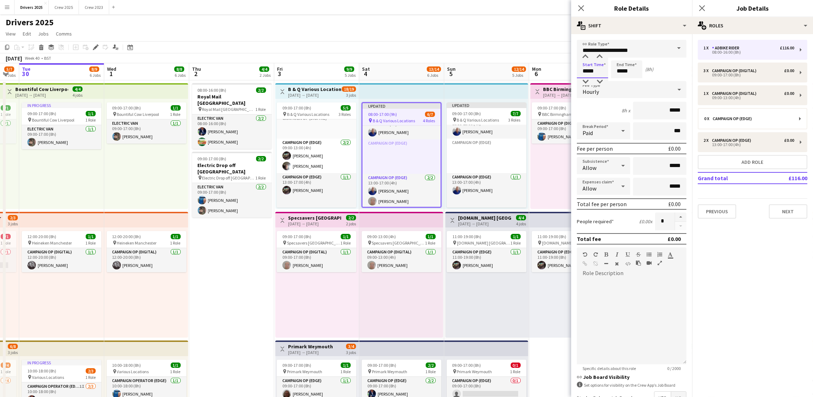
type input "*****"
click at [622, 92] on div "Hourly" at bounding box center [624, 89] width 95 height 17
click at [618, 139] on mat-option "No fee" at bounding box center [627, 145] width 101 height 18
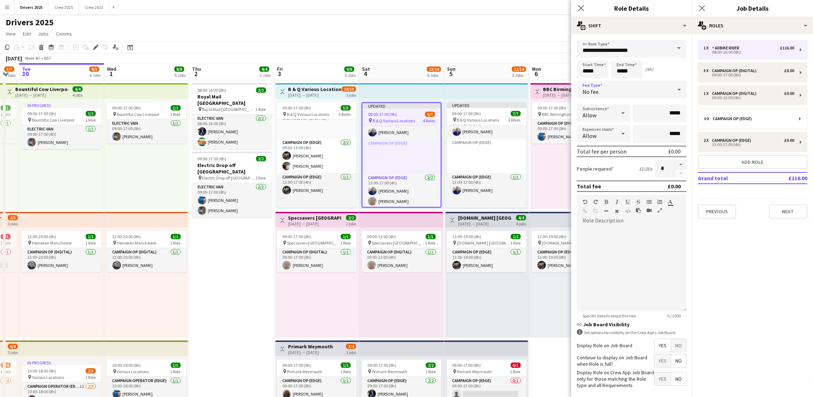
click at [671, 352] on span "No" at bounding box center [678, 345] width 15 height 13
click at [683, 165] on button "button" at bounding box center [680, 164] width 11 height 9
type input "*"
click at [792, 206] on button "Next" at bounding box center [788, 211] width 38 height 14
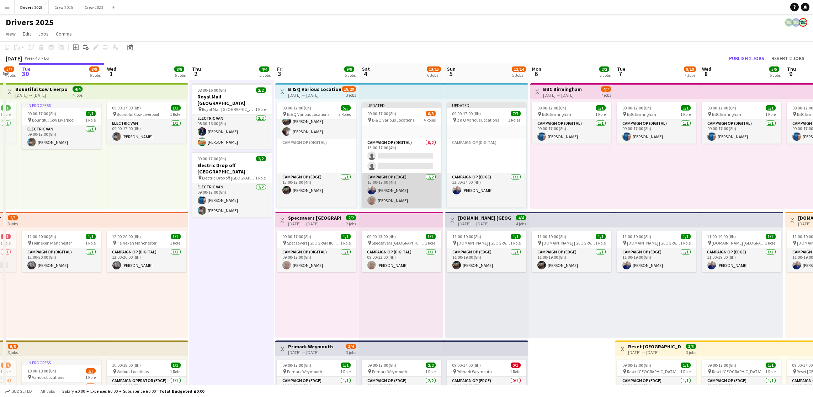
click at [399, 192] on app-card-role "Campaign Op (Edge) [DATE] 13:00-17:00 (4h) [PERSON_NAME] [PERSON_NAME]" at bounding box center [402, 190] width 80 height 34
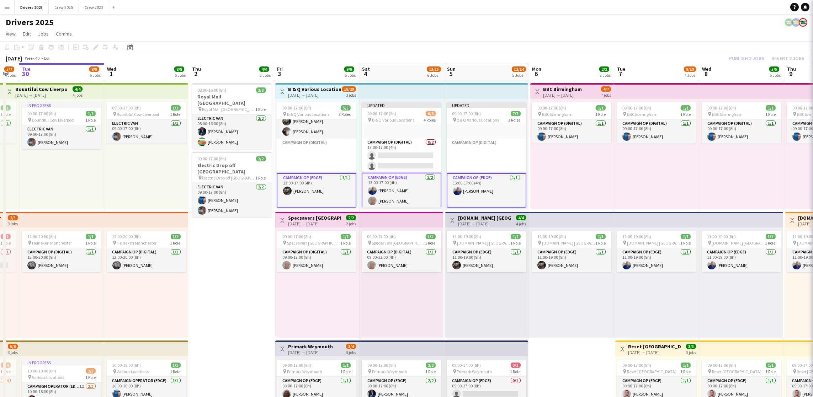
click at [397, 194] on app-card-role "Campaign Op (Edge) [DATE] 13:00-17:00 (4h) [PERSON_NAME] [PERSON_NAME]" at bounding box center [402, 191] width 80 height 36
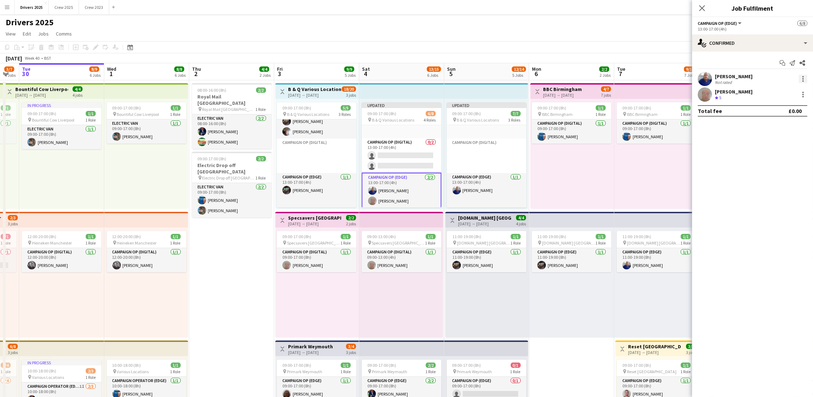
click at [804, 80] on div at bounding box center [803, 79] width 9 height 9
click at [773, 144] on span "Remove" at bounding box center [767, 143] width 21 height 6
click at [803, 78] on div at bounding box center [803, 79] width 9 height 9
click at [779, 146] on span "Remove" at bounding box center [779, 143] width 44 height 6
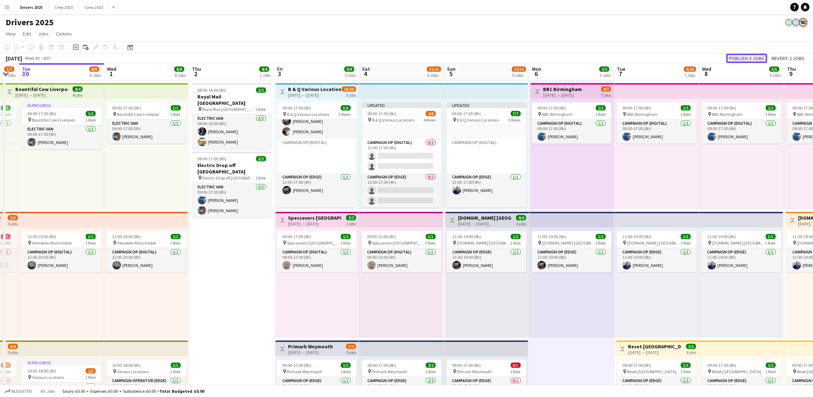
click at [730, 60] on button "Publish 2 jobs" at bounding box center [746, 58] width 41 height 9
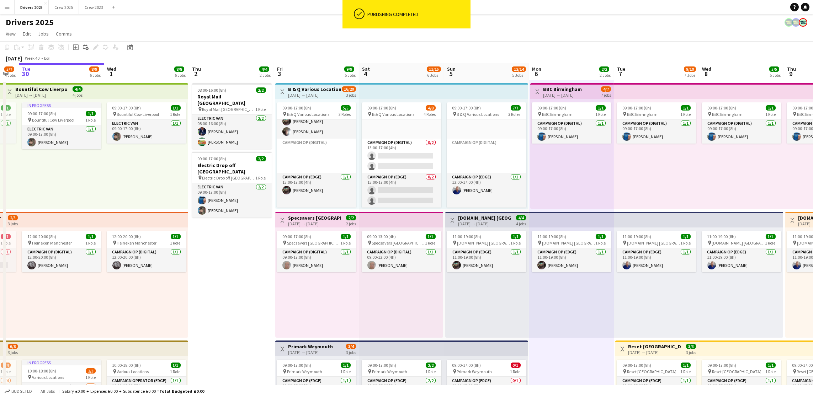
click at [397, 156] on app-card-role "Campaign Op (Digital) 0/2 13:00-17:00 (4h) single-neutral-actions single-neutra…" at bounding box center [402, 156] width 80 height 34
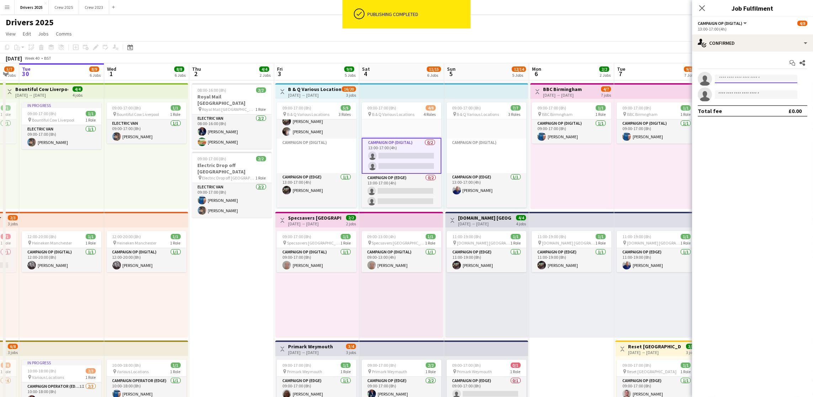
click at [725, 80] on input at bounding box center [756, 79] width 83 height 9
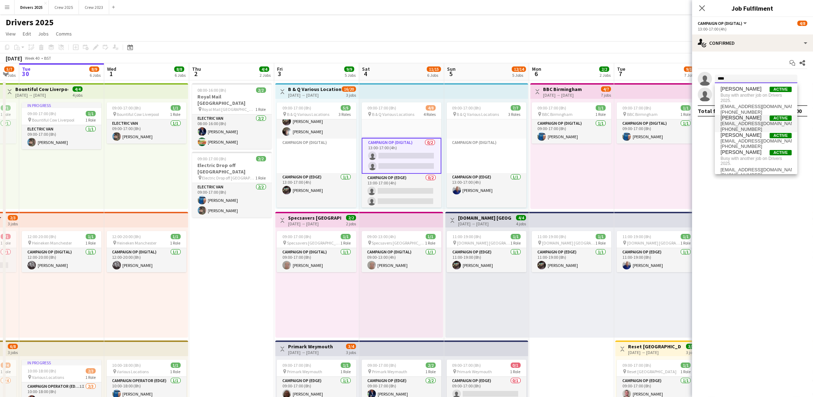
type input "****"
click at [729, 123] on span "[EMAIL_ADDRESS][DOMAIN_NAME]" at bounding box center [755, 124] width 71 height 6
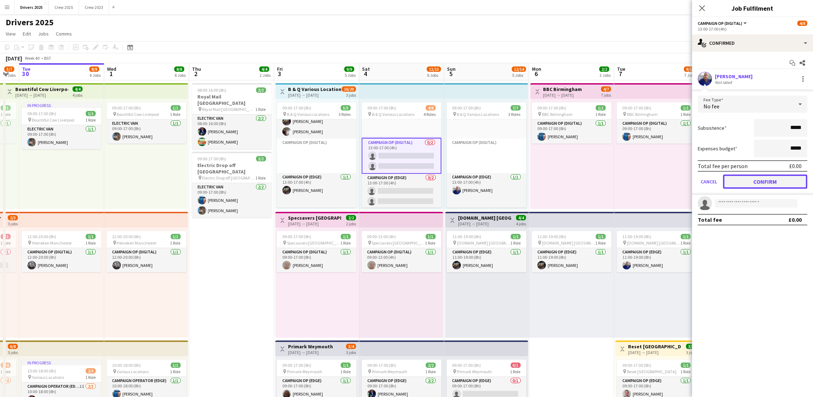
click at [760, 183] on button "Confirm" at bounding box center [765, 182] width 84 height 14
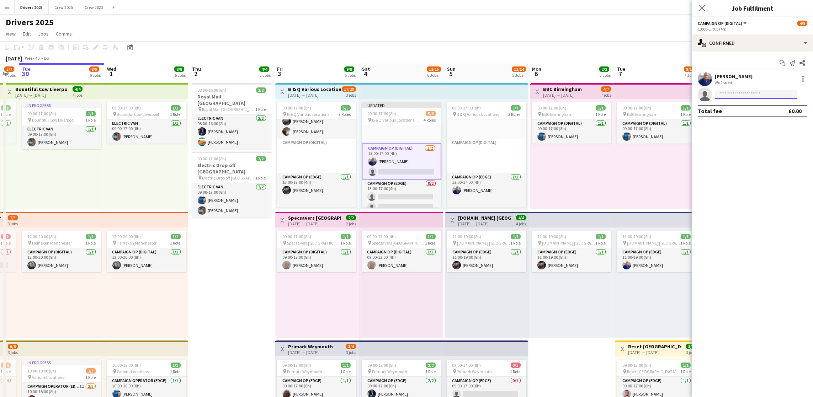
click at [744, 95] on input at bounding box center [756, 94] width 83 height 9
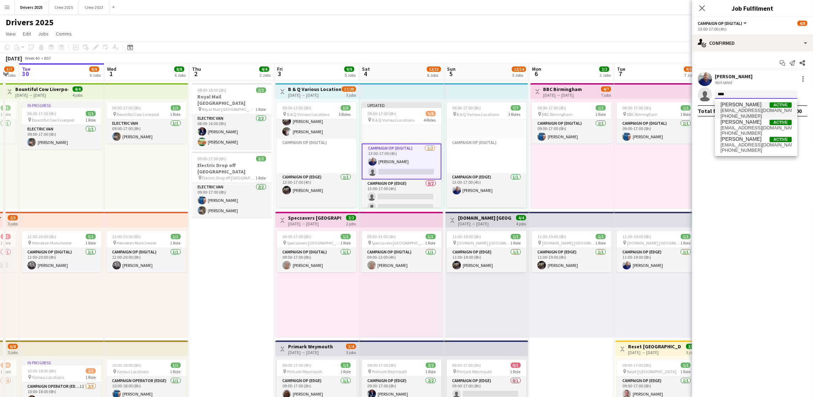
type input "****"
click at [739, 109] on span "[EMAIL_ADDRESS][DOMAIN_NAME]" at bounding box center [755, 111] width 71 height 6
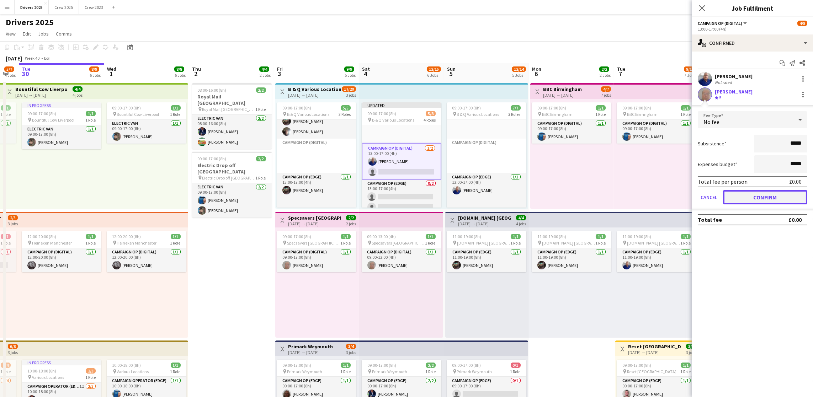
click at [765, 198] on button "Confirm" at bounding box center [765, 197] width 84 height 14
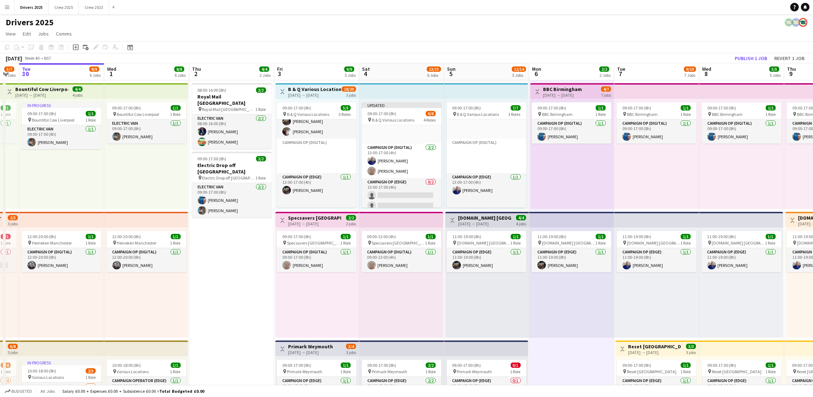
click at [763, 52] on app-toolbar "Copy Paste Paste Ctrl+V Paste with crew Ctrl+Shift+V Paste linked Job [GEOGRAPH…" at bounding box center [406, 47] width 813 height 12
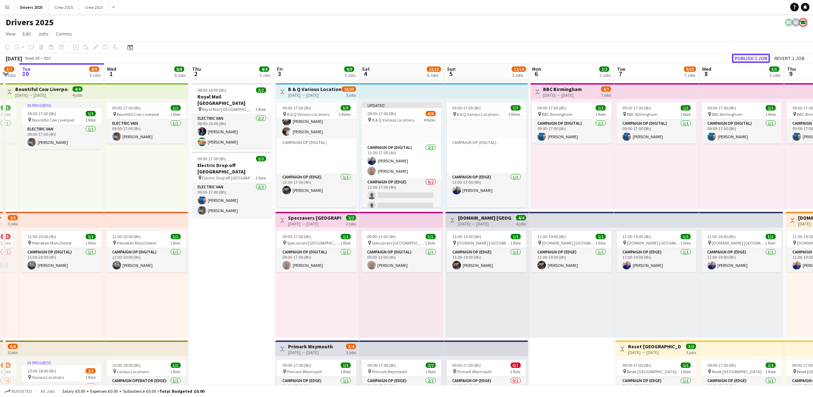
click at [752, 56] on button "Publish 1 job" at bounding box center [751, 58] width 38 height 9
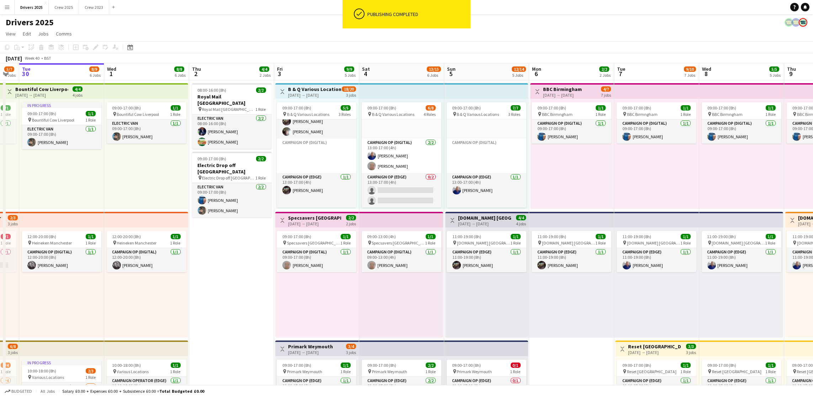
click at [389, 97] on app-top-bar at bounding box center [401, 91] width 85 height 16
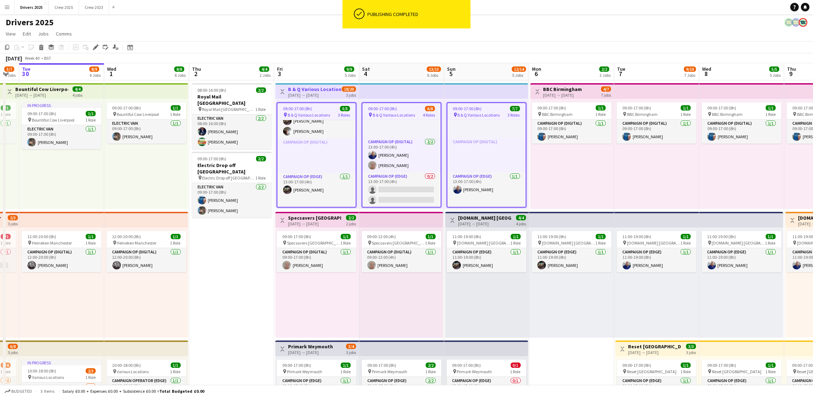
click at [389, 105] on app-job-card "09:00-17:00 (8h) 6/8 pin B & Q Various Locations 4 Roles Campaign Op (Digital) …" at bounding box center [402, 154] width 80 height 105
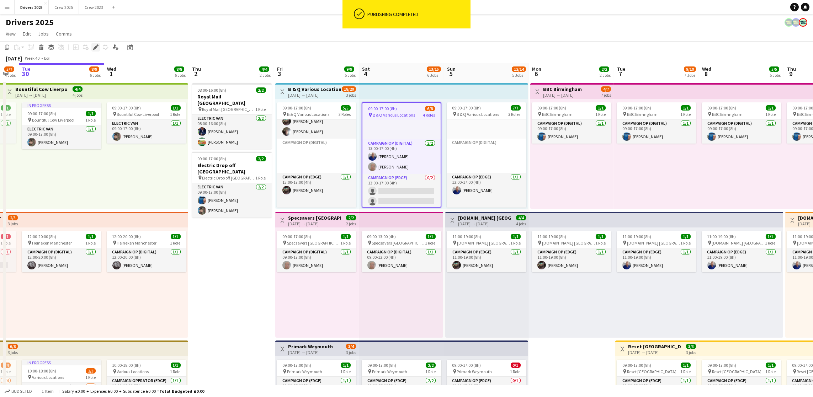
click at [98, 51] on div "Edit" at bounding box center [95, 47] width 9 height 9
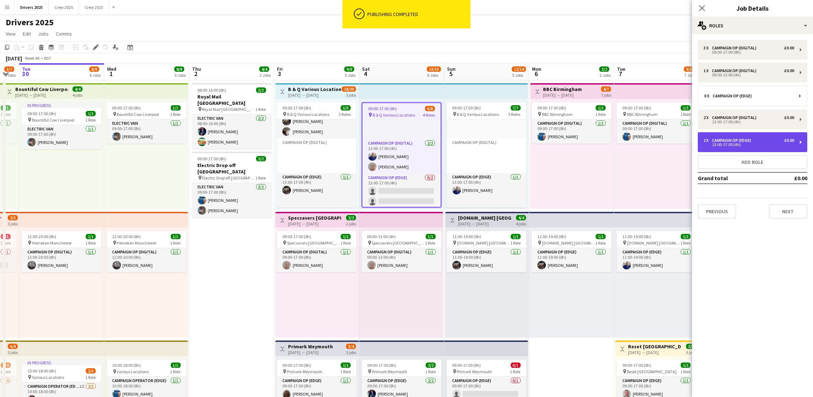
click at [752, 143] on div "13:00-17:00 (4h)" at bounding box center [748, 145] width 91 height 4
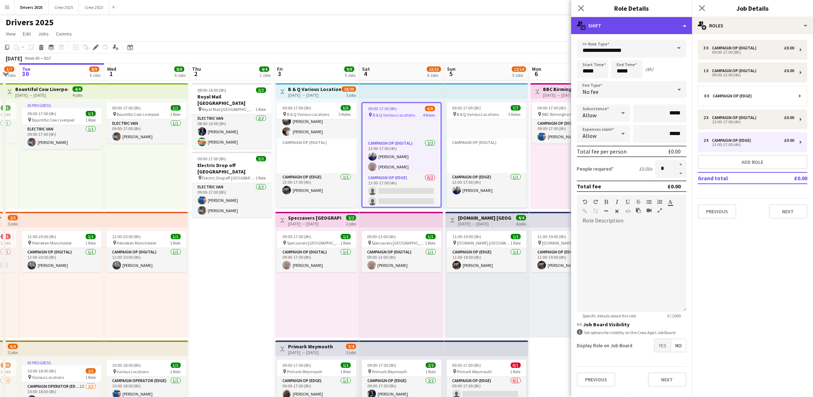
click at [681, 25] on div "multiple-actions-text Shift" at bounding box center [631, 25] width 121 height 17
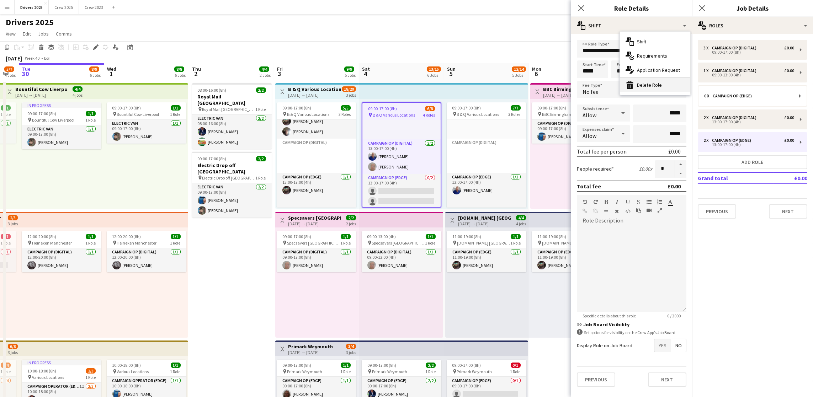
click at [665, 90] on div "bin-2 Delete Role" at bounding box center [655, 85] width 70 height 14
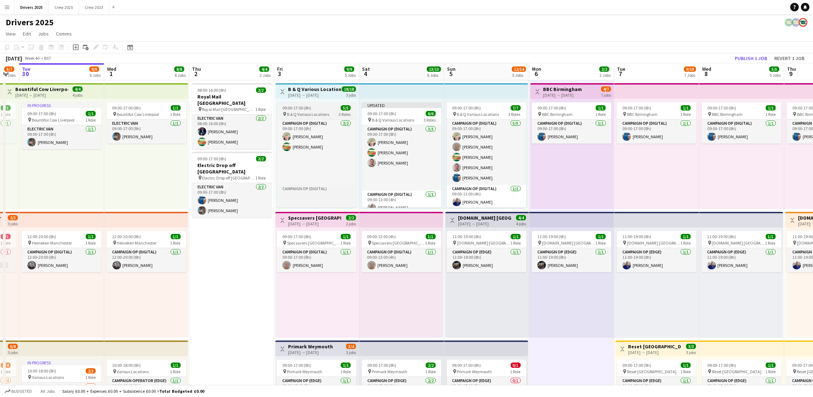
click at [304, 109] on span "09:00-17:00 (8h)" at bounding box center [296, 107] width 29 height 5
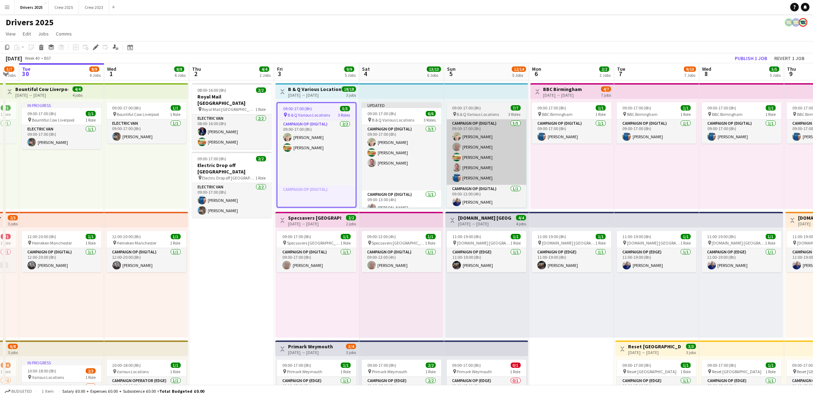
drag, startPoint x: 94, startPoint y: 45, endPoint x: 505, endPoint y: 164, distance: 427.8
click at [94, 45] on icon "Edit" at bounding box center [96, 47] width 6 height 6
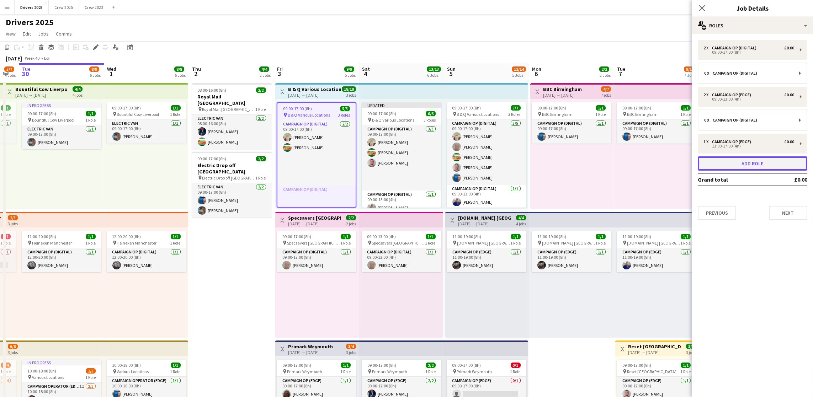
click at [743, 163] on button "Add role" at bounding box center [753, 163] width 110 height 14
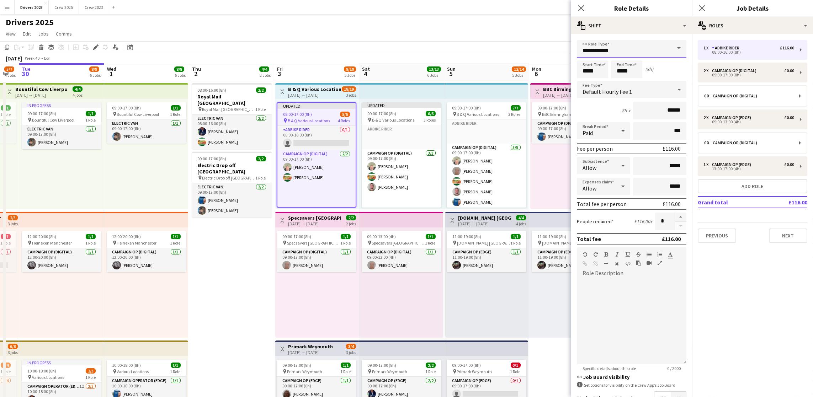
click at [634, 50] on input "**********" at bounding box center [632, 49] width 110 height 18
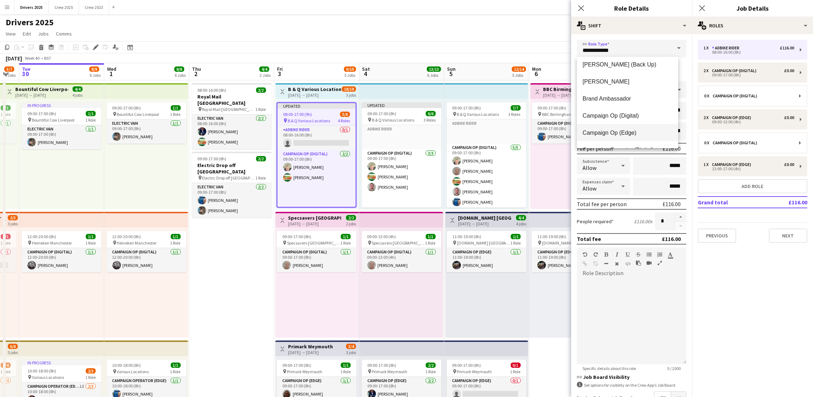
click at [623, 132] on span "Campaign Op (Edge)" at bounding box center [627, 132] width 90 height 7
type input "**********"
type input "*****"
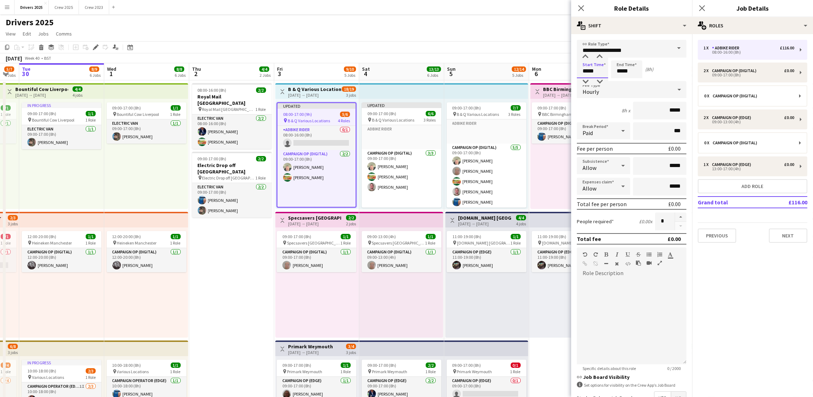
drag, startPoint x: 600, startPoint y: 71, endPoint x: 484, endPoint y: 59, distance: 115.8
type input "*****"
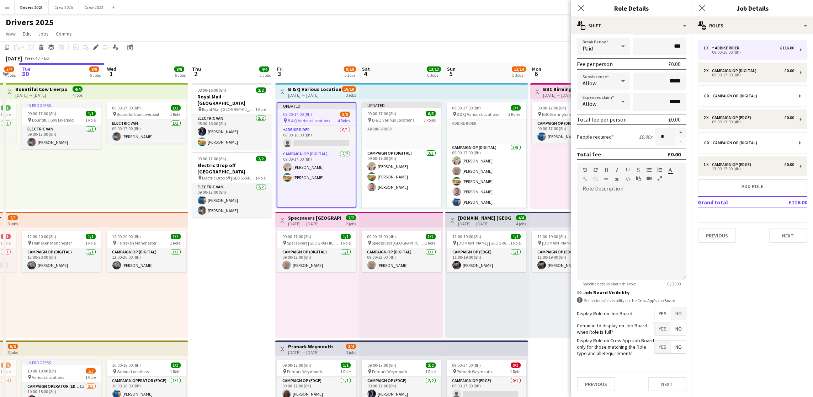
click at [671, 309] on span "No" at bounding box center [678, 313] width 15 height 13
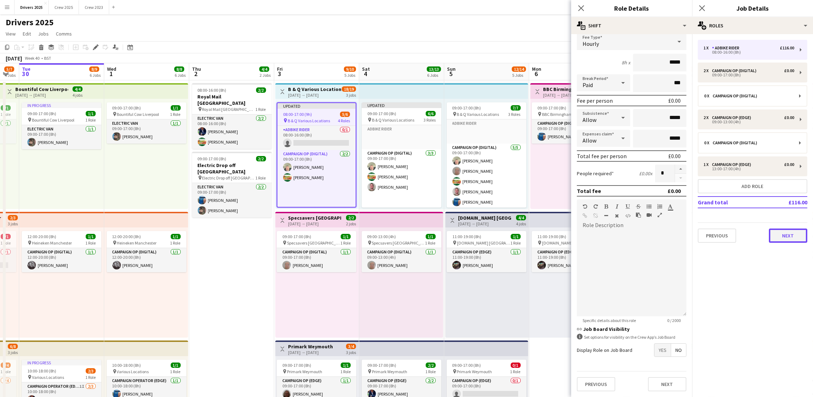
click at [788, 239] on button "Next" at bounding box center [788, 236] width 38 height 14
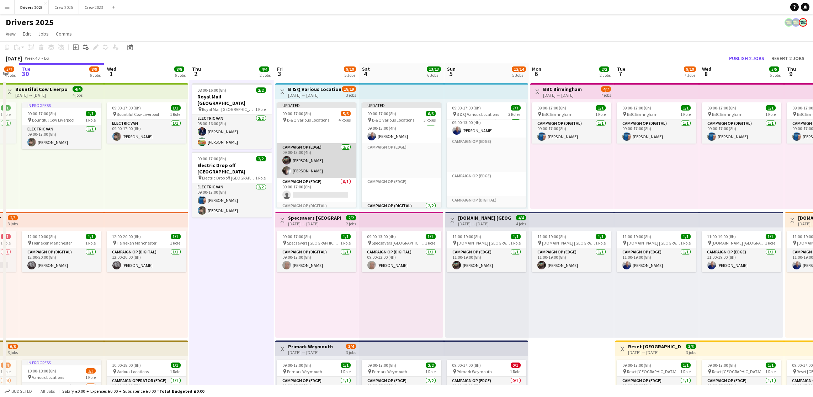
click at [318, 165] on app-card-role "Campaign Op (Edge) [DATE] 09:00-13:00 (4h) [PERSON_NAME] [PERSON_NAME]" at bounding box center [317, 160] width 80 height 34
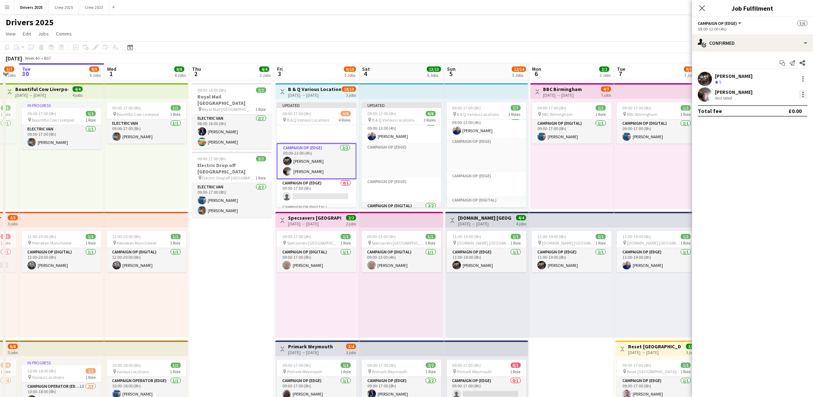
click at [805, 96] on div at bounding box center [803, 94] width 9 height 9
click at [774, 160] on span "Remove" at bounding box center [767, 159] width 21 height 6
drag, startPoint x: 569, startPoint y: 362, endPoint x: 568, endPoint y: 353, distance: 9.3
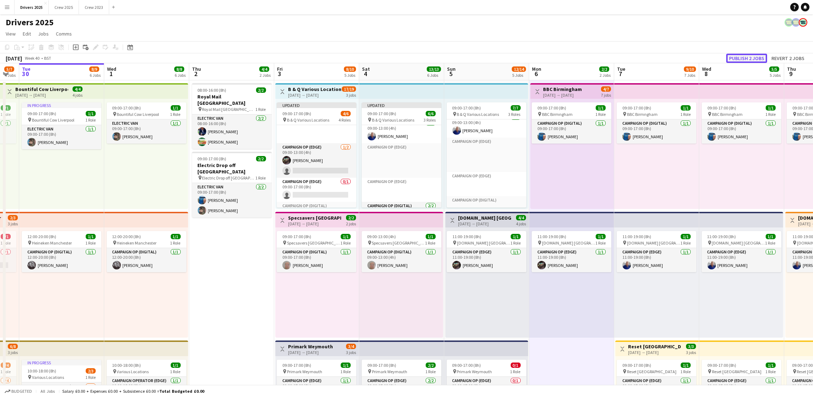
click at [744, 54] on button "Publish 2 jobs" at bounding box center [746, 58] width 41 height 9
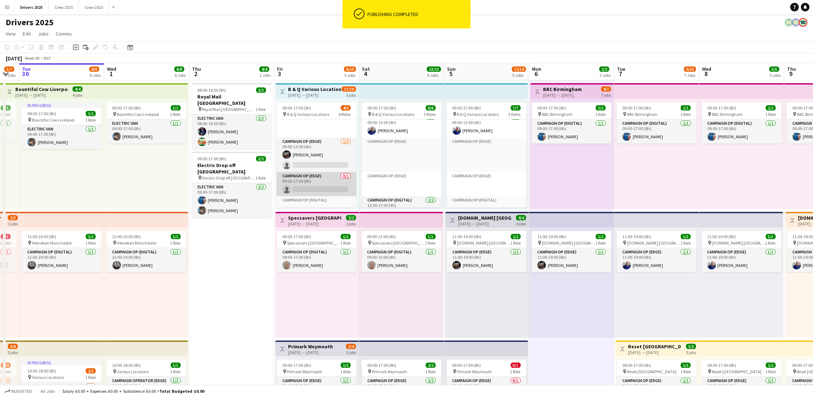
click at [314, 189] on app-card-role "Campaign Op (Edge) 0/1 09:00-17:00 (8h) single-neutral-actions" at bounding box center [317, 184] width 80 height 24
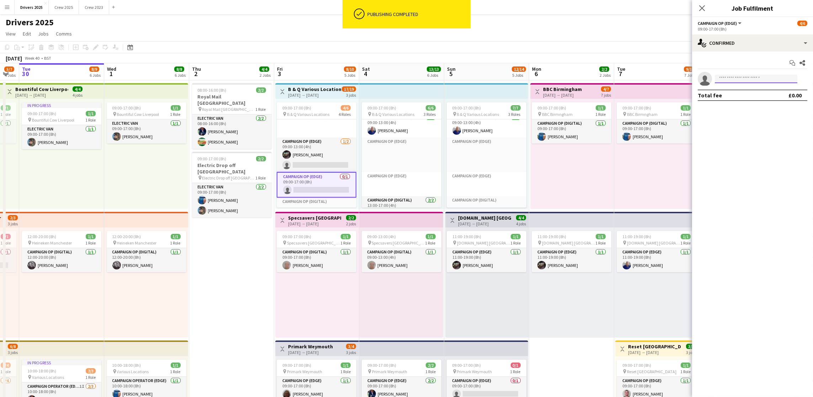
click at [739, 78] on input at bounding box center [756, 79] width 83 height 9
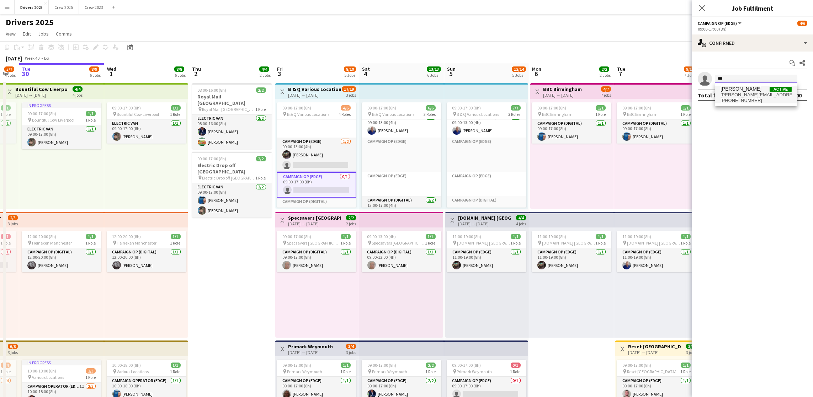
type input "***"
click at [739, 91] on span "[PERSON_NAME]" at bounding box center [740, 89] width 41 height 6
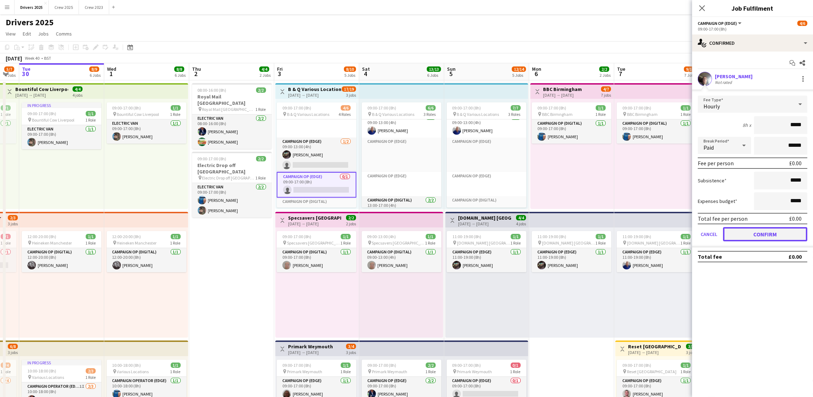
click at [789, 233] on button "Confirm" at bounding box center [765, 234] width 84 height 14
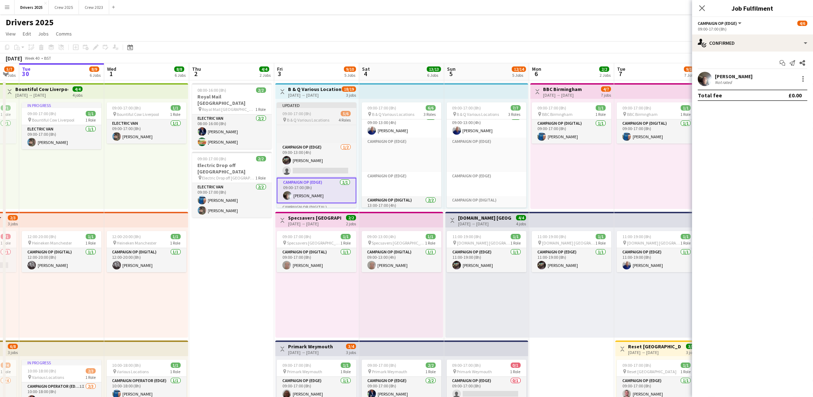
click at [306, 110] on app-job-card "Updated 09:00-17:00 (8h) 5/6 pin B & Q Various Locations 4 Roles Campaign Op (D…" at bounding box center [317, 154] width 80 height 105
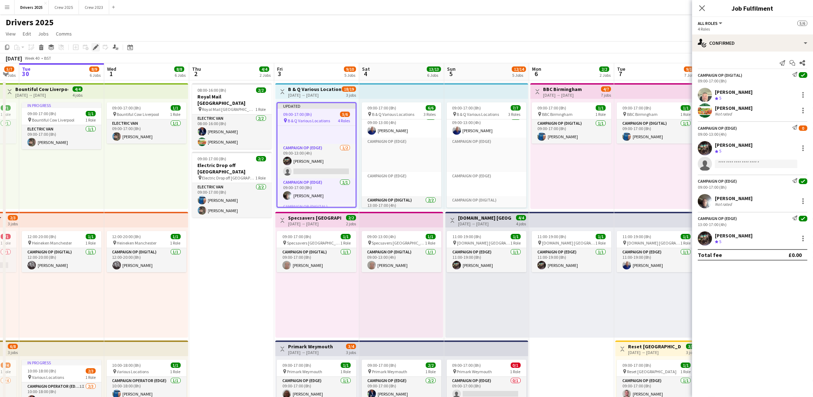
click at [96, 46] on icon at bounding box center [96, 48] width 4 height 4
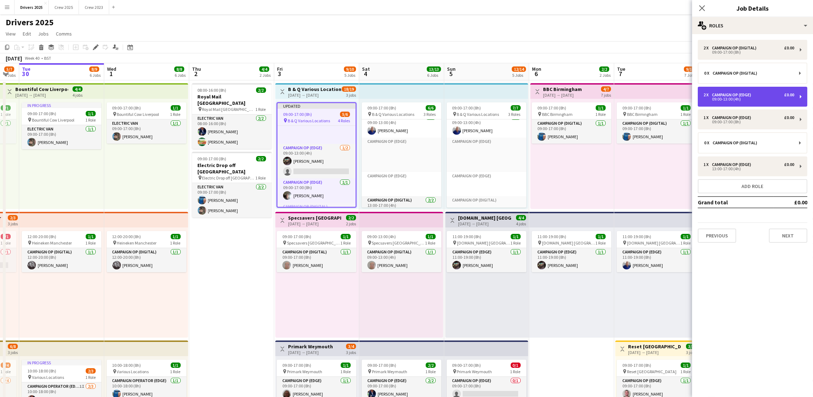
click at [759, 95] on div "2 x Campaign Op (Edge) £0.00" at bounding box center [748, 94] width 91 height 5
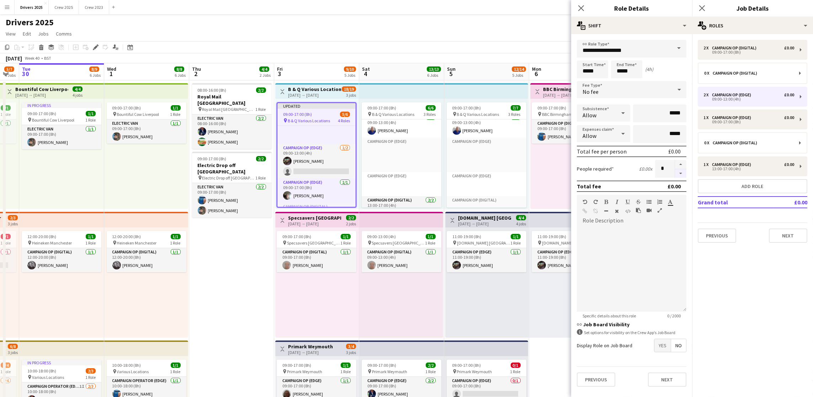
click at [678, 169] on button "button" at bounding box center [680, 173] width 11 height 9
type input "*"
click at [462, 38] on app-page-menu "View Day view expanded Day view collapsed Month view Date picker Jump to [DATE]…" at bounding box center [406, 35] width 813 height 14
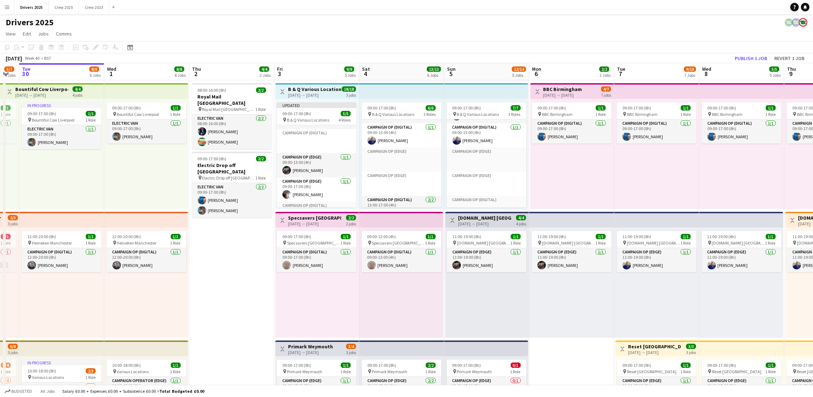
scroll to position [33, 0]
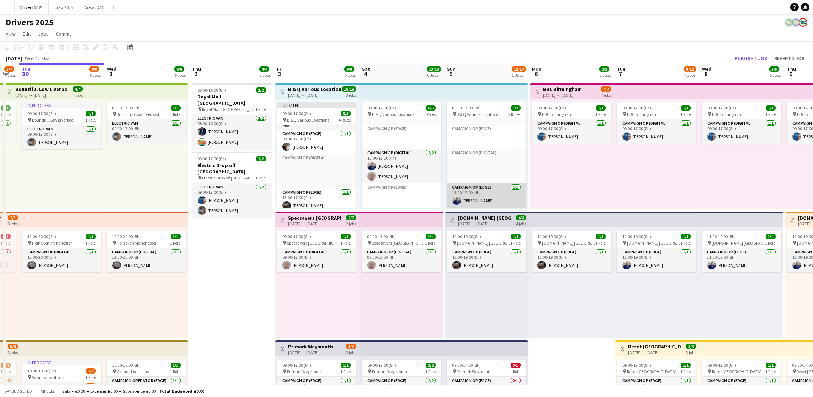
click at [480, 187] on app-card-role "Campaign Op (Edge) [DATE] 13:00-17:00 (4h) [PERSON_NAME]" at bounding box center [487, 195] width 80 height 24
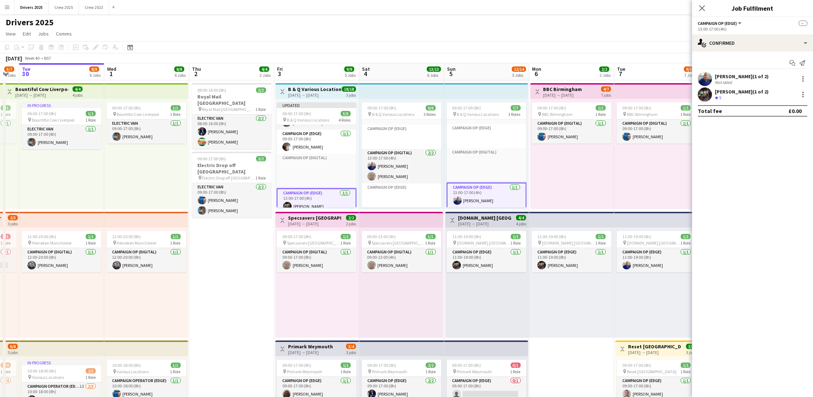
click at [481, 186] on app-card-role "Campaign Op (Edge) [DATE] 13:00-17:00 (4h) [PERSON_NAME]" at bounding box center [487, 196] width 80 height 26
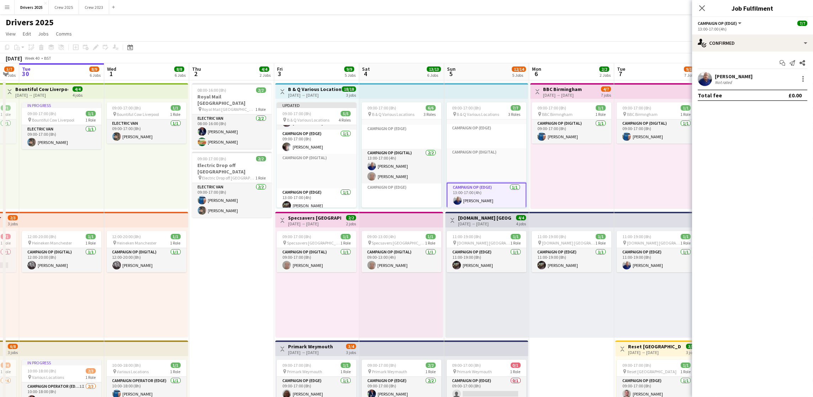
click at [807, 80] on div "[PERSON_NAME] Not rated" at bounding box center [752, 79] width 121 height 14
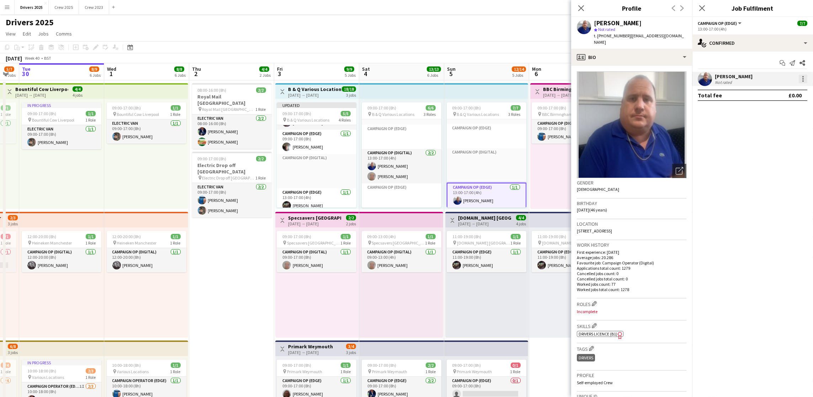
click at [802, 82] on div at bounding box center [803, 79] width 9 height 9
click at [776, 141] on span "Remove" at bounding box center [767, 143] width 21 height 6
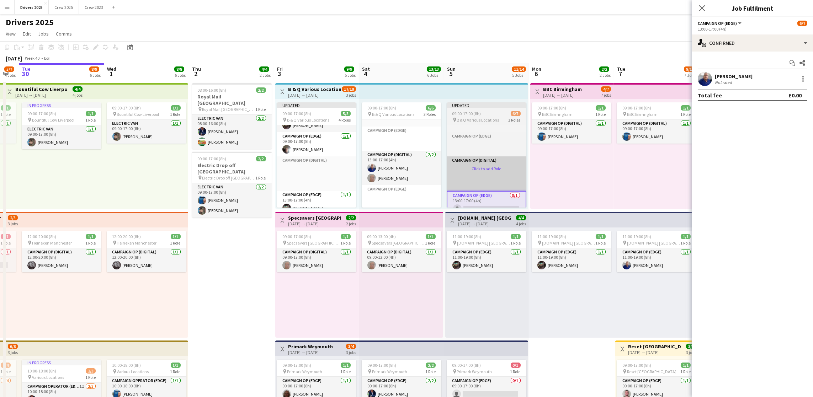
click at [479, 167] on app-card-role-placeholder "Campaign Op (Digital) Click to add Role" at bounding box center [487, 173] width 80 height 34
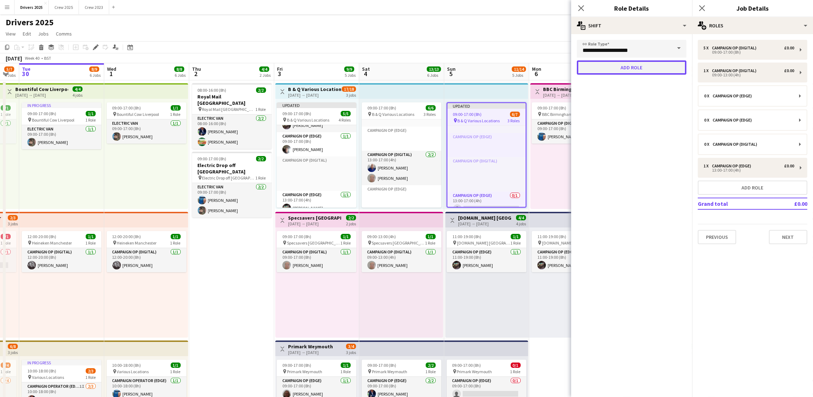
click at [646, 67] on button "Add role" at bounding box center [632, 67] width 110 height 14
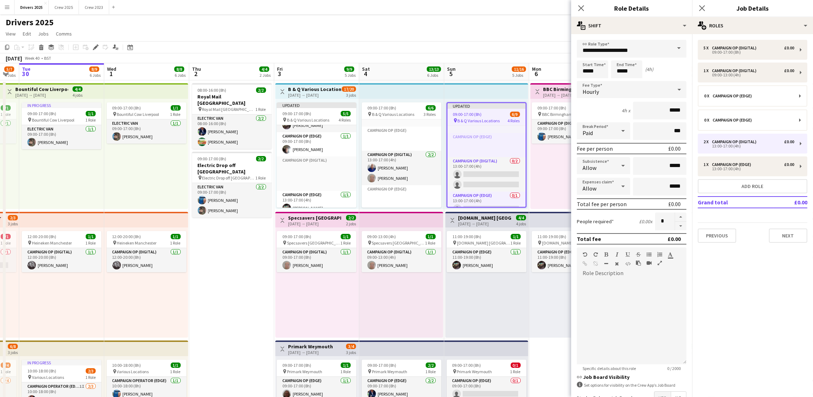
click at [612, 86] on div "Hourly" at bounding box center [624, 89] width 95 height 17
click at [611, 144] on span "No fee" at bounding box center [627, 145] width 90 height 7
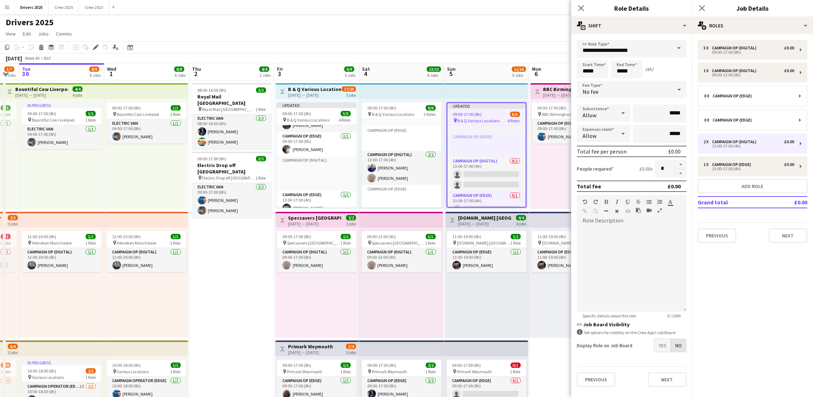
click at [679, 343] on span "No" at bounding box center [678, 345] width 15 height 13
click at [680, 171] on button "button" at bounding box center [680, 173] width 11 height 9
type input "*"
click at [804, 239] on button "Next" at bounding box center [788, 236] width 38 height 14
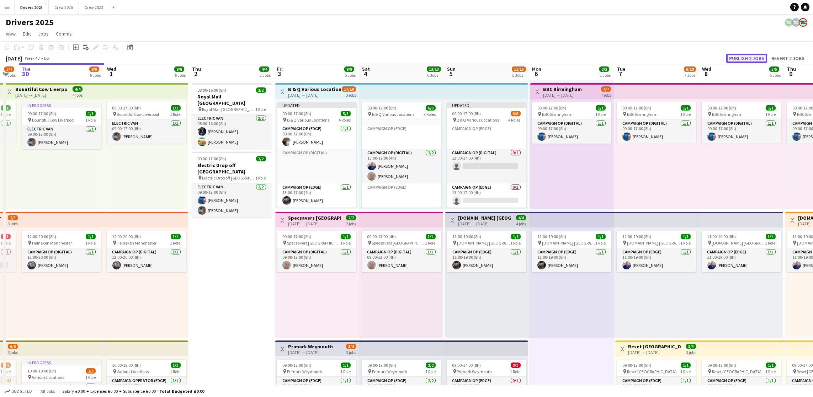
click at [745, 58] on button "Publish 2 jobs" at bounding box center [746, 58] width 41 height 9
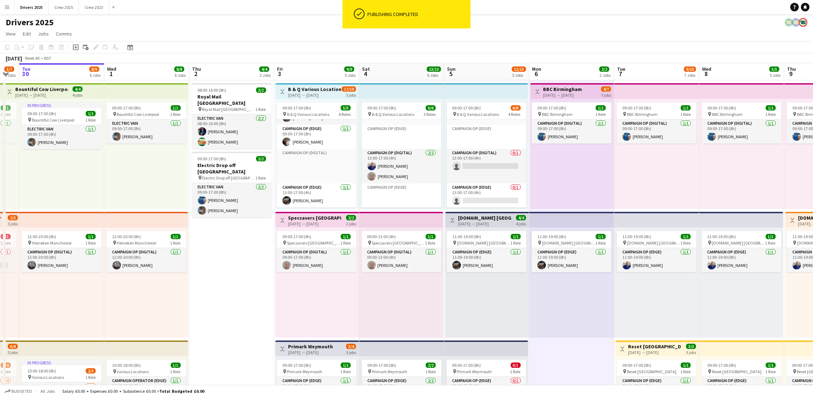
click at [476, 163] on app-card-role "Campaign Op (Digital) 0/1 13:00-17:00 (4h) single-neutral-actions" at bounding box center [487, 166] width 80 height 34
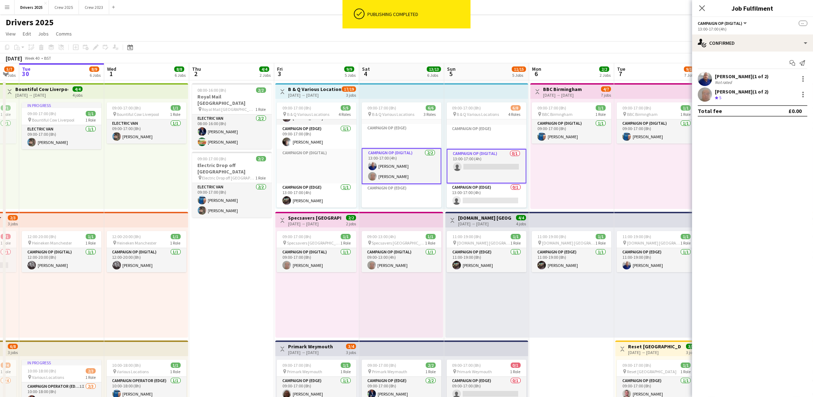
click at [468, 171] on app-card-role "Campaign Op (Digital) 0/1 13:00-17:00 (4h) single-neutral-actions" at bounding box center [487, 166] width 80 height 34
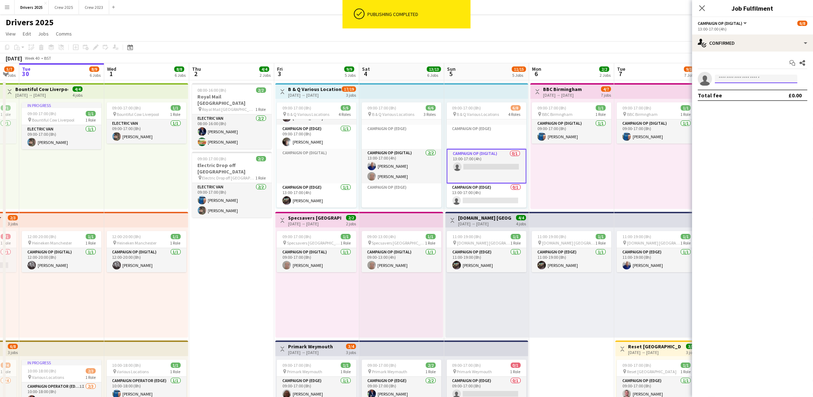
click at [749, 81] on input at bounding box center [756, 79] width 83 height 9
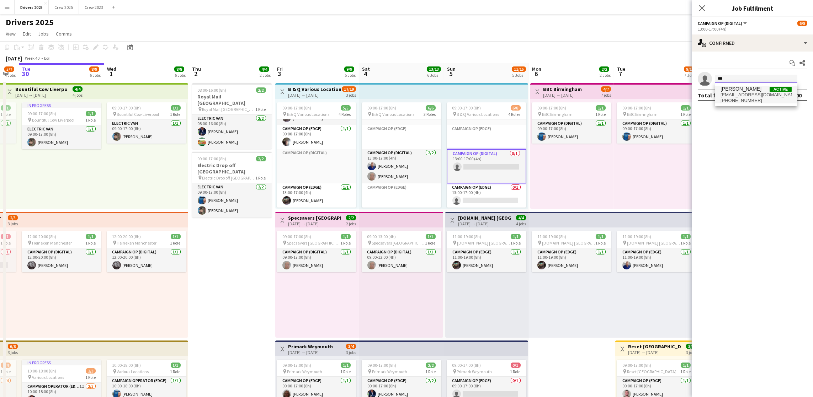
type input "***"
click at [748, 89] on span "[PERSON_NAME]" at bounding box center [740, 89] width 41 height 6
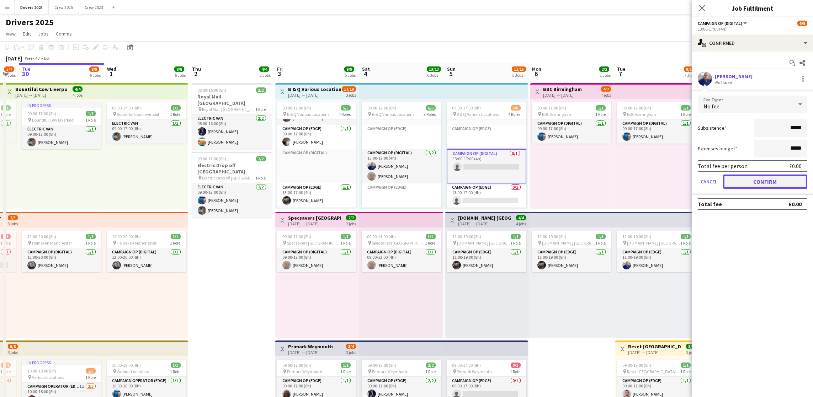
click at [749, 175] on button "Confirm" at bounding box center [765, 182] width 84 height 14
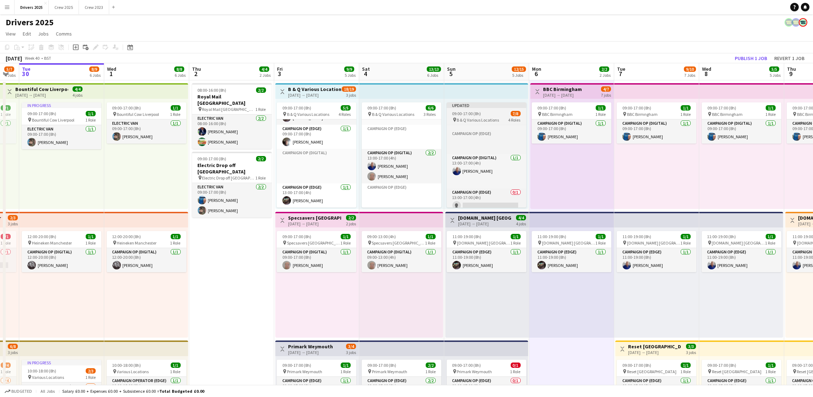
click at [476, 106] on div "Updated" at bounding box center [487, 105] width 80 height 6
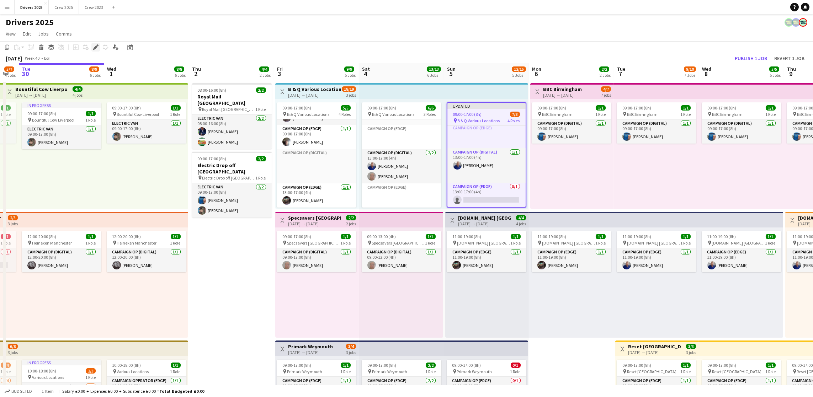
click at [94, 48] on icon at bounding box center [96, 48] width 4 height 4
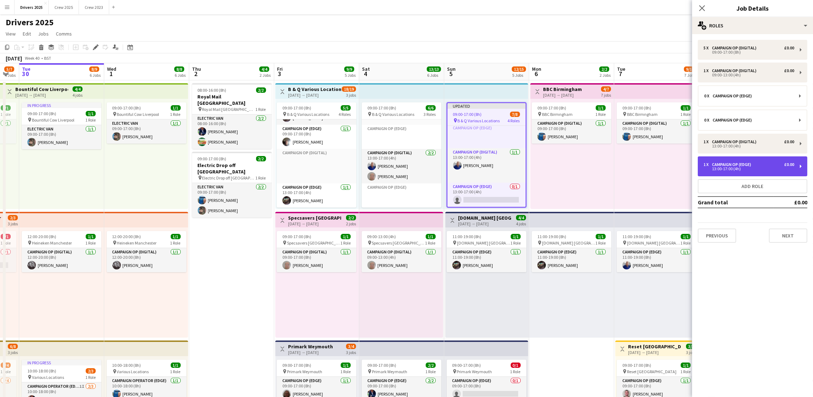
click at [750, 164] on div "Campaign Op (Edge)" at bounding box center [733, 164] width 42 height 5
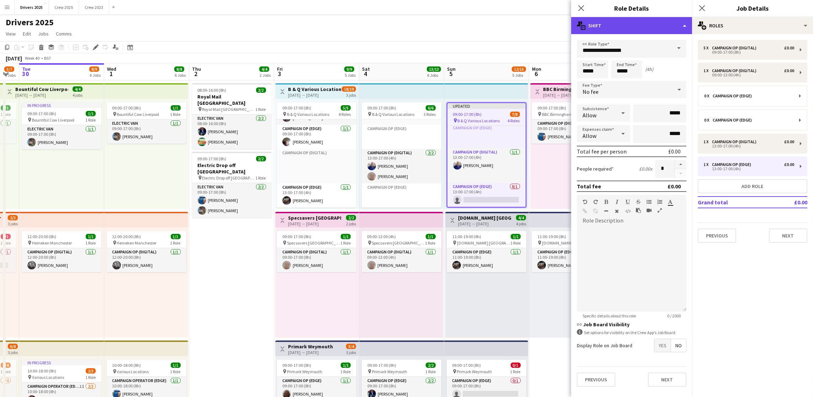
click at [680, 27] on div "multiple-actions-text Shift" at bounding box center [631, 25] width 121 height 17
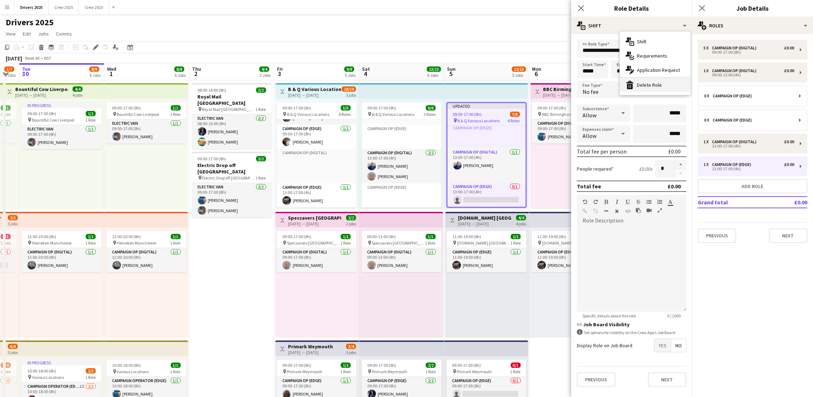
click at [667, 88] on div "bin-2 Delete Role" at bounding box center [655, 85] width 70 height 14
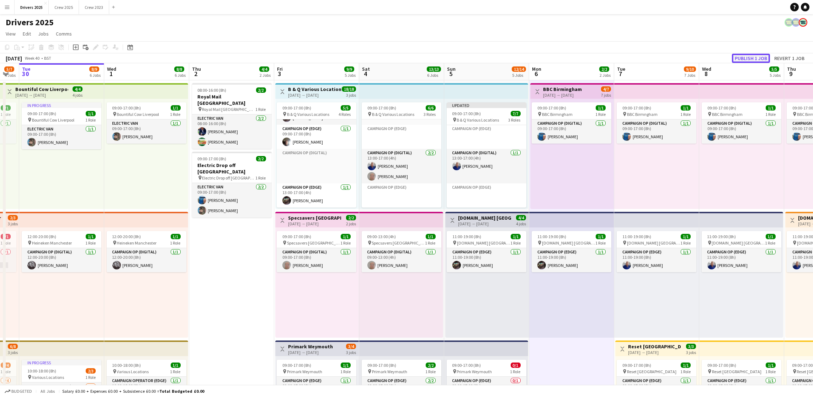
click at [760, 55] on button "Publish 1 job" at bounding box center [751, 58] width 38 height 9
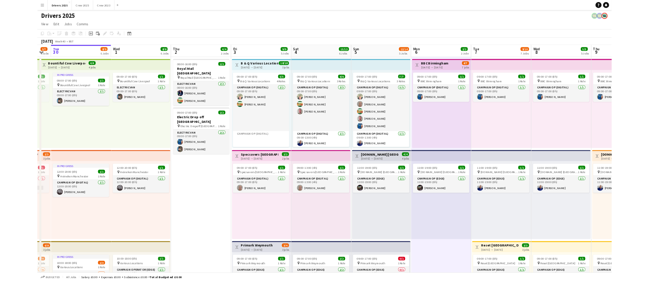
scroll to position [0, 236]
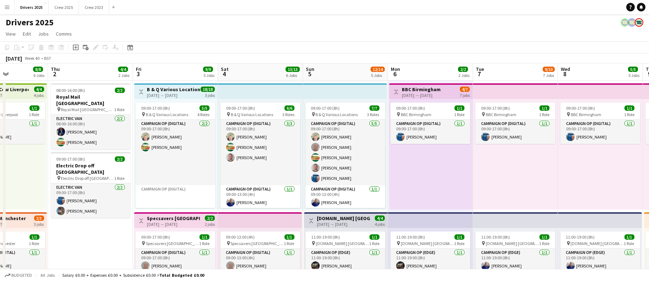
drag, startPoint x: 238, startPoint y: 243, endPoint x: 95, endPoint y: 227, distance: 143.4
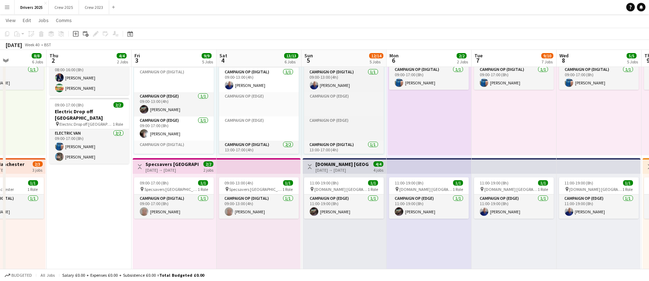
scroll to position [28, 0]
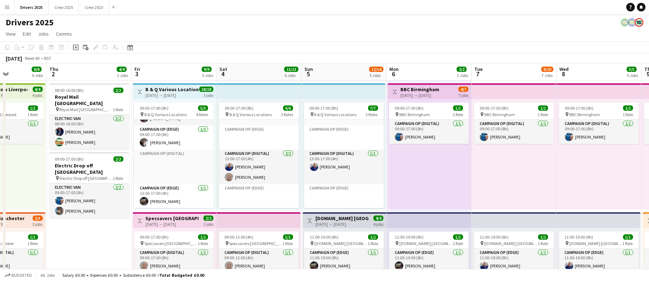
click at [156, 89] on h3 "B & Q Various Locations" at bounding box center [171, 89] width 53 height 6
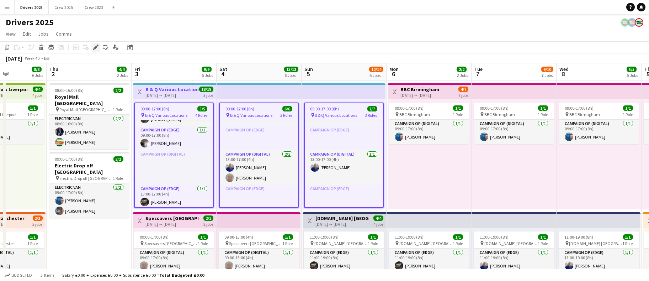
click at [94, 50] on icon "Edit" at bounding box center [96, 47] width 6 height 6
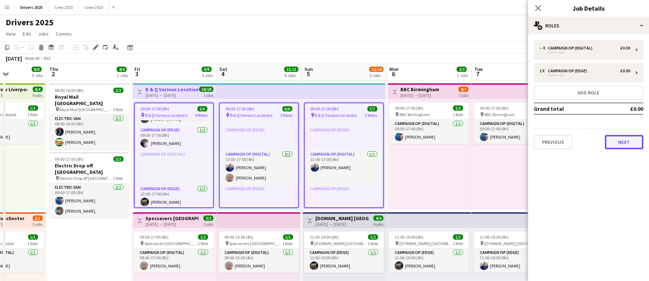
click at [623, 142] on button "Next" at bounding box center [624, 142] width 38 height 14
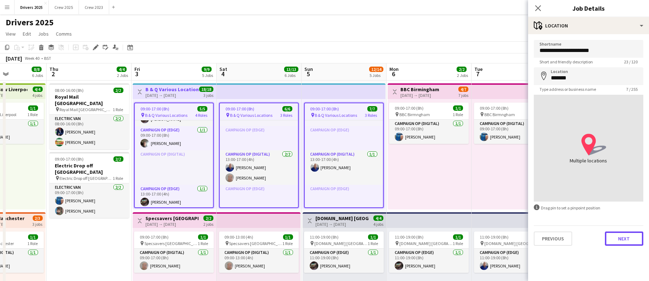
click at [612, 234] on button "Next" at bounding box center [624, 238] width 38 height 14
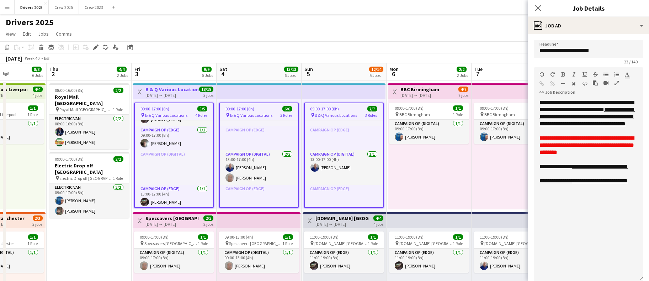
drag, startPoint x: 629, startPoint y: 137, endPoint x: 619, endPoint y: 276, distance: 139.8
click at [619, 276] on div "**********" at bounding box center [589, 189] width 110 height 181
click at [599, 230] on div "**********" at bounding box center [589, 189] width 110 height 181
drag, startPoint x: 555, startPoint y: 209, endPoint x: 537, endPoint y: 210, distance: 17.8
click at [537, 210] on div "**********" at bounding box center [589, 189] width 110 height 181
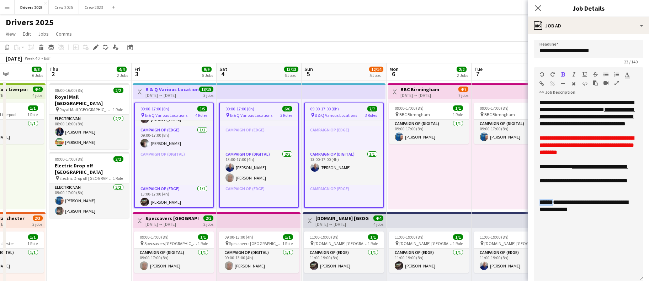
drag, startPoint x: 96, startPoint y: 233, endPoint x: 88, endPoint y: 234, distance: 8.2
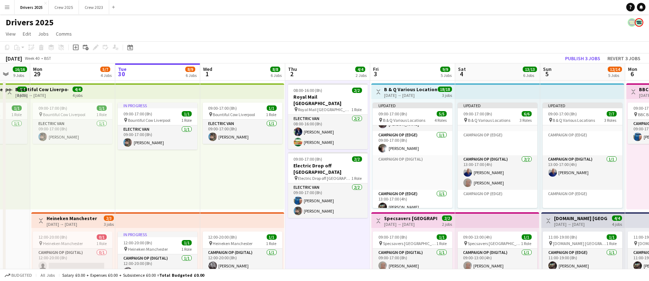
scroll to position [0, 223]
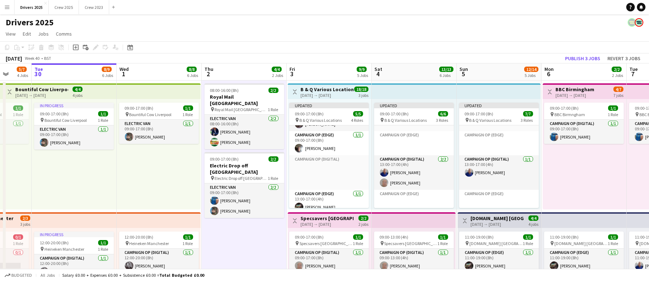
drag, startPoint x: 79, startPoint y: 239, endPoint x: 234, endPoint y: 233, distance: 154.8
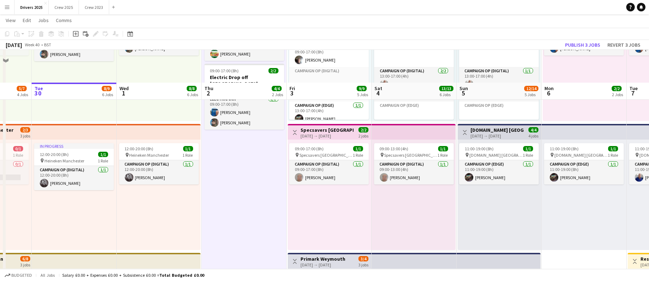
scroll to position [0, 0]
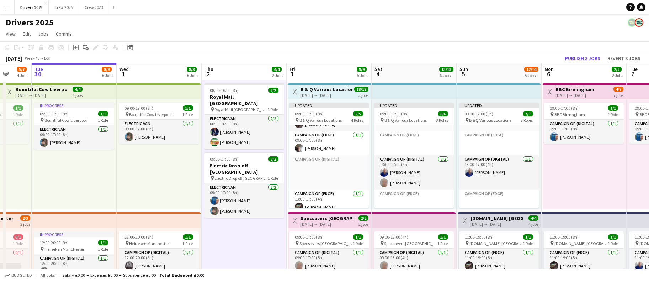
click at [147, 101] on div "09:00-17:00 (8h) 1/1 pin Bountiful Cow Liverpool 1 Role Electric Van [DATE] 09:…" at bounding box center [159, 154] width 84 height 110
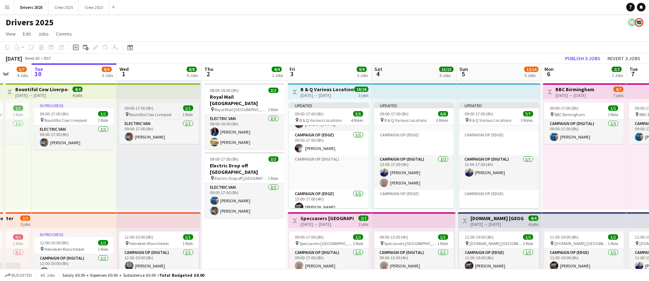
click at [145, 115] on span "Bountiful Cow Liverpool" at bounding box center [150, 114] width 42 height 5
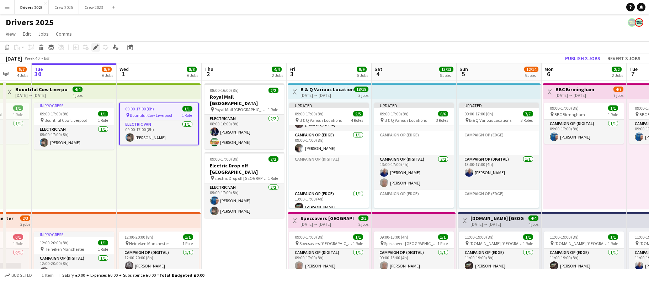
click at [97, 50] on div "Edit" at bounding box center [95, 47] width 9 height 9
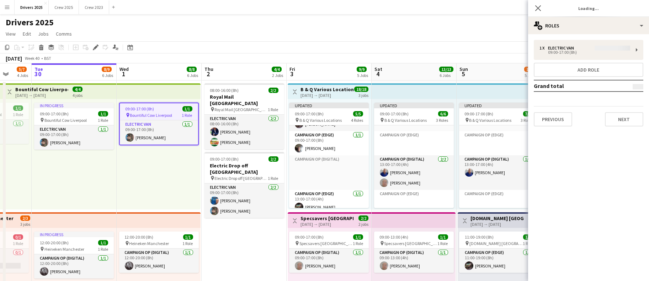
type input "**********"
click at [630, 122] on button "Next" at bounding box center [624, 119] width 38 height 14
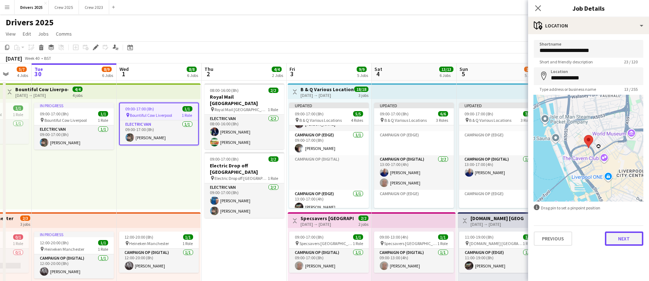
click at [612, 237] on button "Next" at bounding box center [624, 238] width 38 height 14
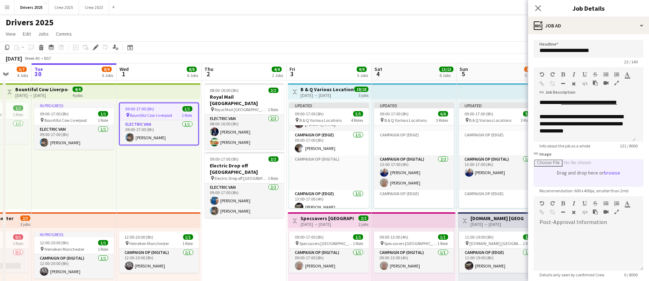
scroll to position [122, 0]
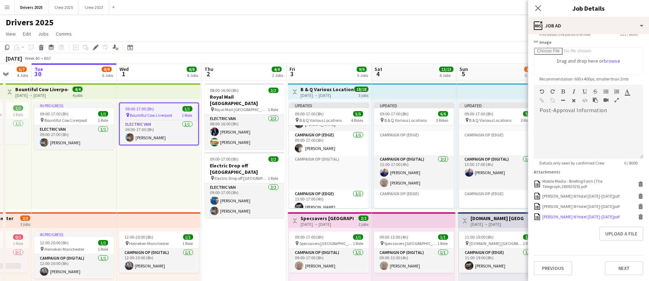
click at [566, 216] on div "[PERSON_NAME] W Hotel [DATE]-[DATE]pdf" at bounding box center [580, 216] width 77 height 5
